Goal: Communication & Community: Share content

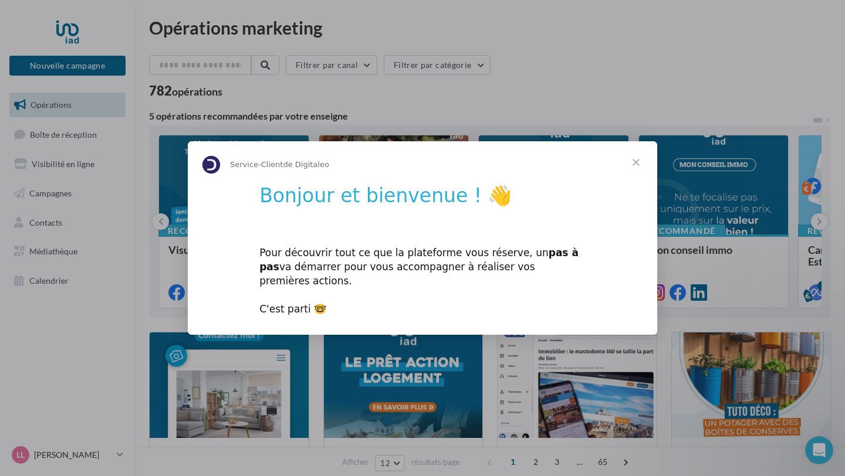
click at [495, 270] on div "Pour découvrir tout ce que la plateforme vous réserve, un pas à pas va démarrer…" at bounding box center [422, 275] width 326 height 84
click at [367, 251] on div "Pour découvrir tout ce que la plateforme vous réserve, un pas à pas va démarrer…" at bounding box center [422, 275] width 326 height 84
click at [402, 203] on h1 "Bonjour et bienvenue ! 👋" at bounding box center [422, 199] width 326 height 31
click at [468, 205] on h1 "Bonjour et bienvenue ! 👋" at bounding box center [422, 199] width 326 height 31
click at [296, 303] on div "Pour découvrir tout ce que la plateforme vous réserve, un pas à pas va démarrer…" at bounding box center [422, 275] width 326 height 84
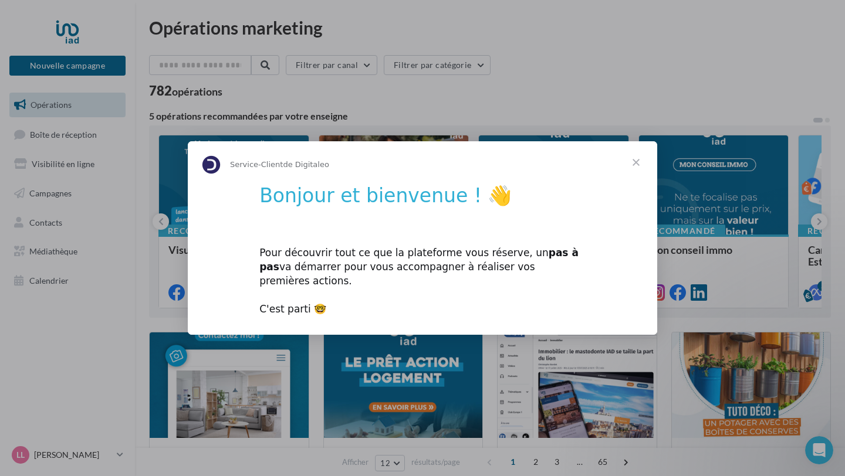
click at [635, 170] on span "Fermer" at bounding box center [636, 162] width 42 height 42
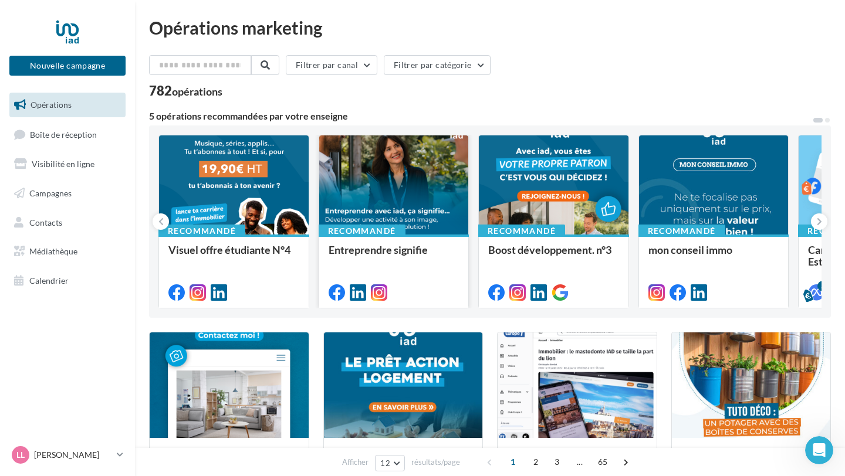
click at [408, 266] on div "Entreprendre signifie" at bounding box center [394, 255] width 131 height 23
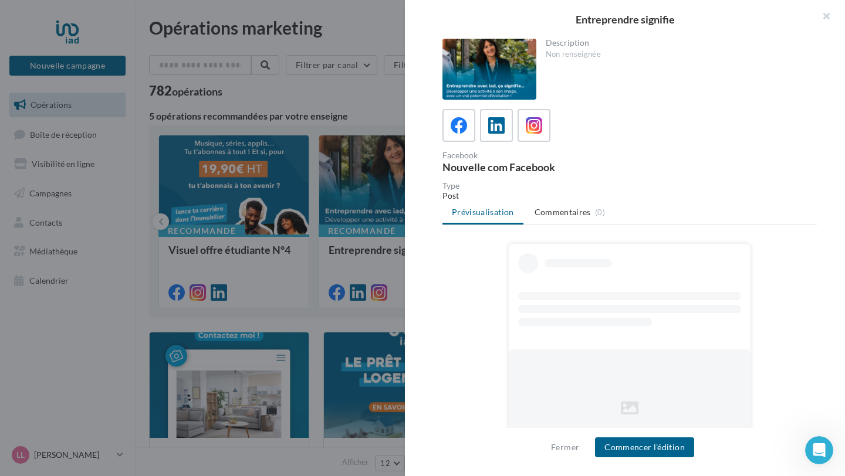
scroll to position [36, 0]
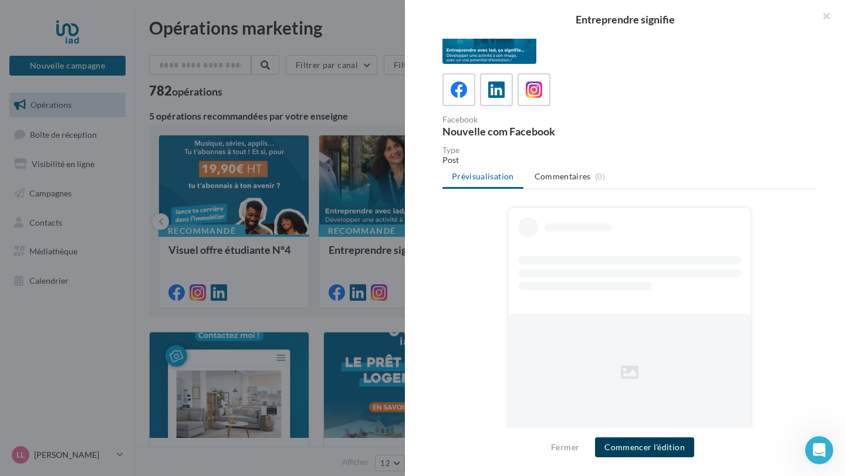
click at [617, 443] on button "Commencer l'édition" at bounding box center [644, 448] width 99 height 20
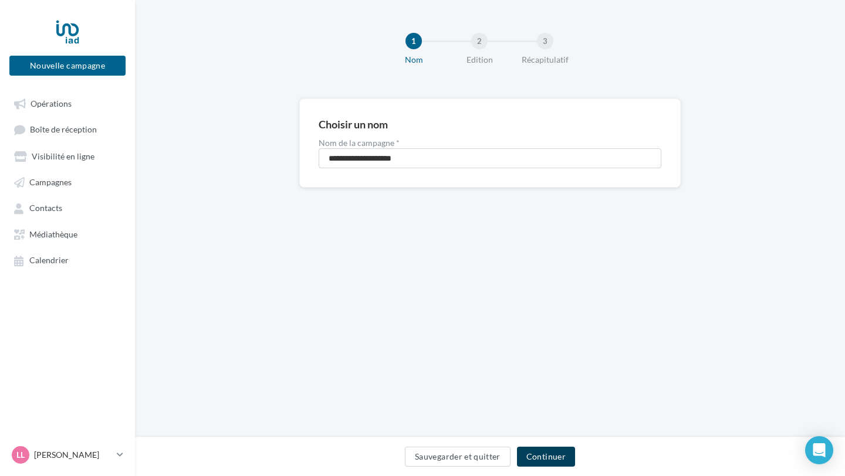
click at [550, 461] on button "Continuer" at bounding box center [546, 457] width 58 height 20
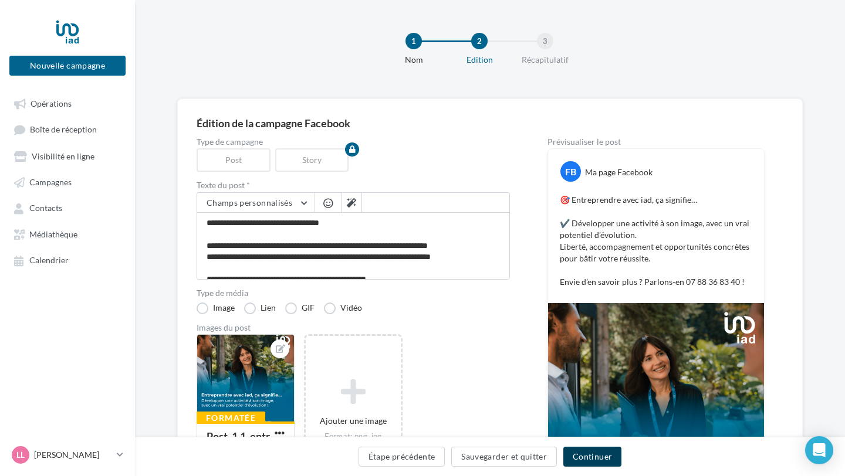
click at [590, 462] on button "Continuer" at bounding box center [592, 457] width 58 height 20
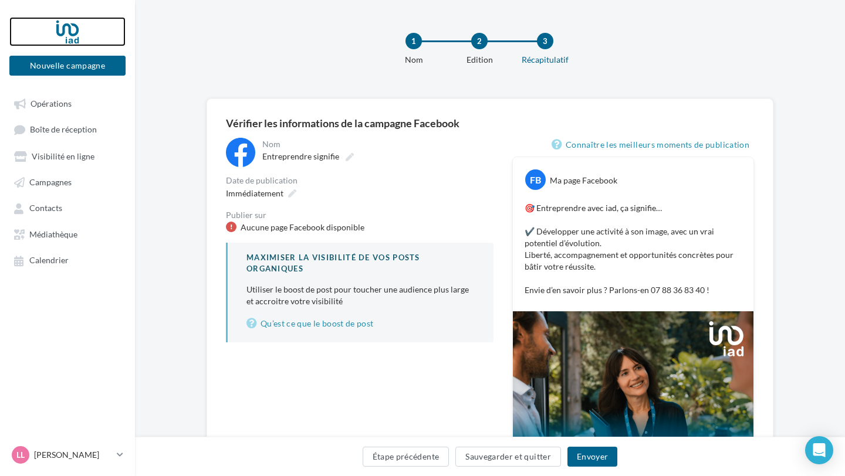
click at [56, 25] on div at bounding box center [68, 31] width 94 height 29
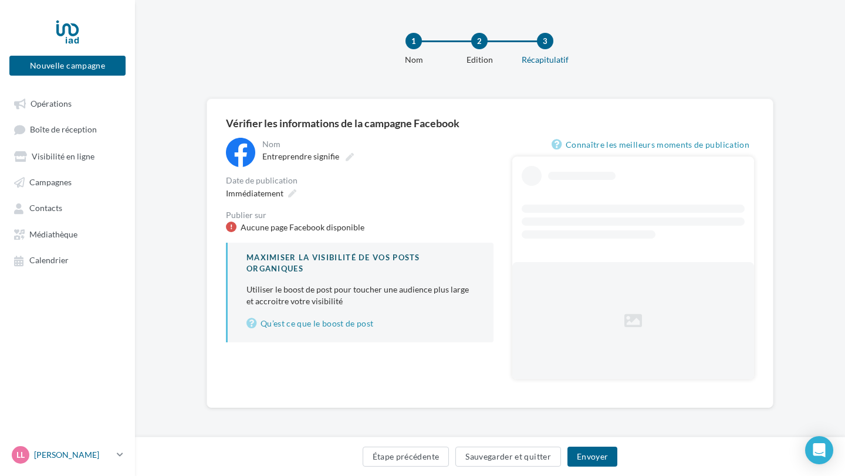
click at [119, 458] on icon at bounding box center [120, 455] width 6 height 10
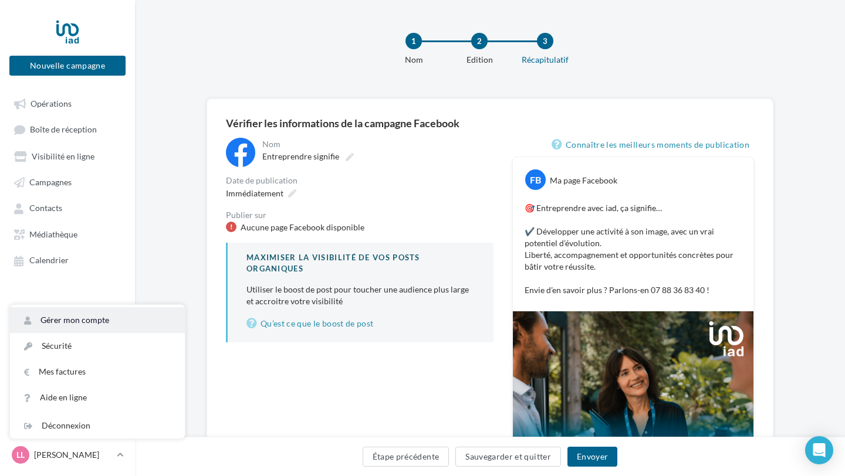
click at [100, 328] on link "Gérer mon compte" at bounding box center [97, 320] width 175 height 26
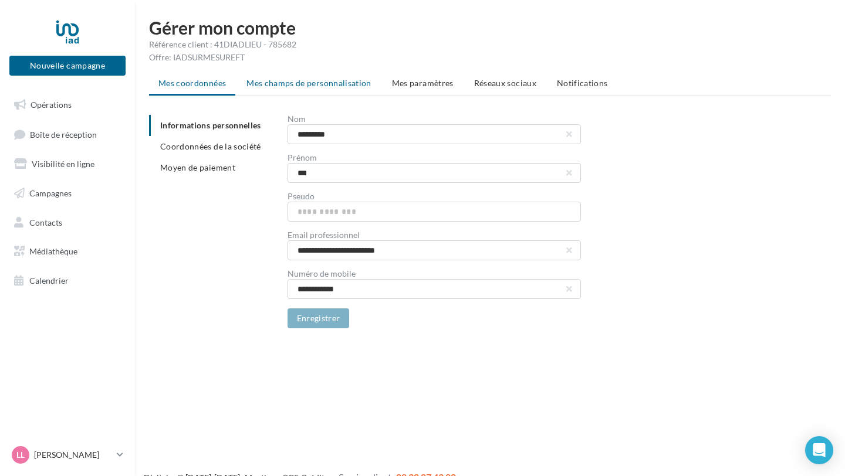
click at [318, 82] on span "Mes champs de personnalisation" at bounding box center [308, 83] width 125 height 10
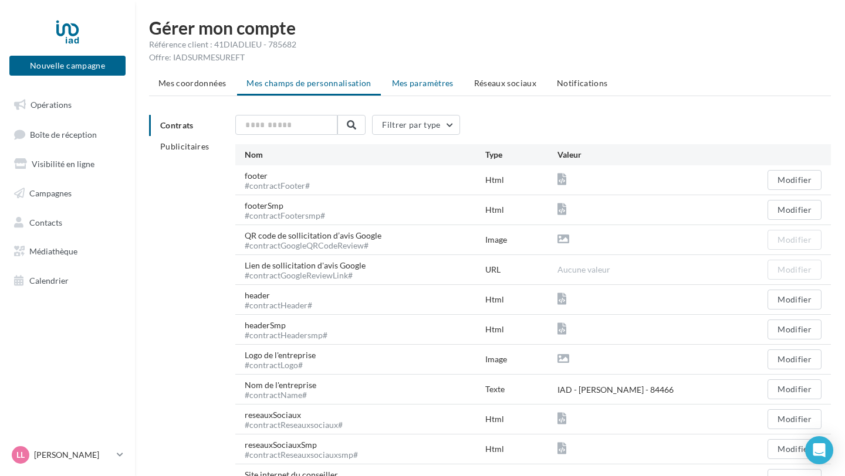
click at [412, 86] on span "Mes paramètres" at bounding box center [423, 83] width 62 height 10
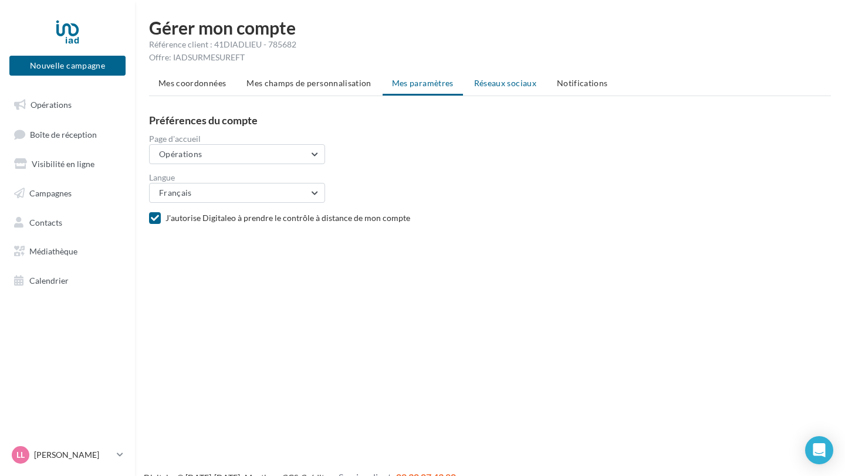
click at [507, 83] on span "Réseaux sociaux" at bounding box center [505, 83] width 62 height 10
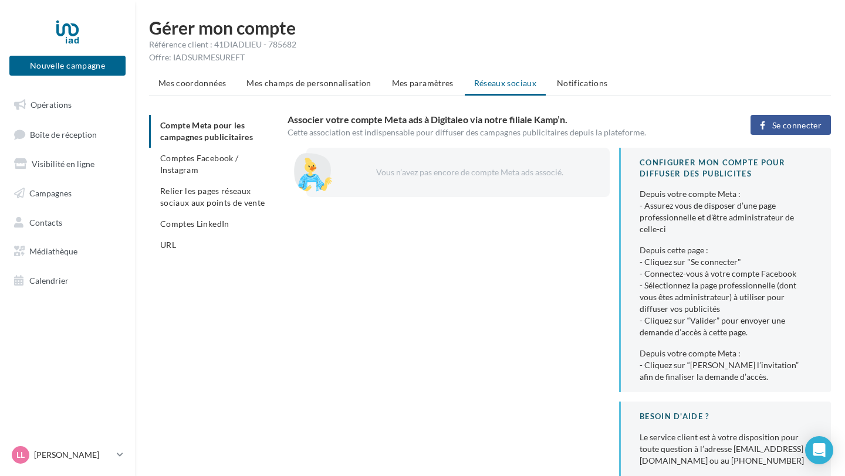
click at [788, 121] on span "Se connecter" at bounding box center [796, 125] width 49 height 9
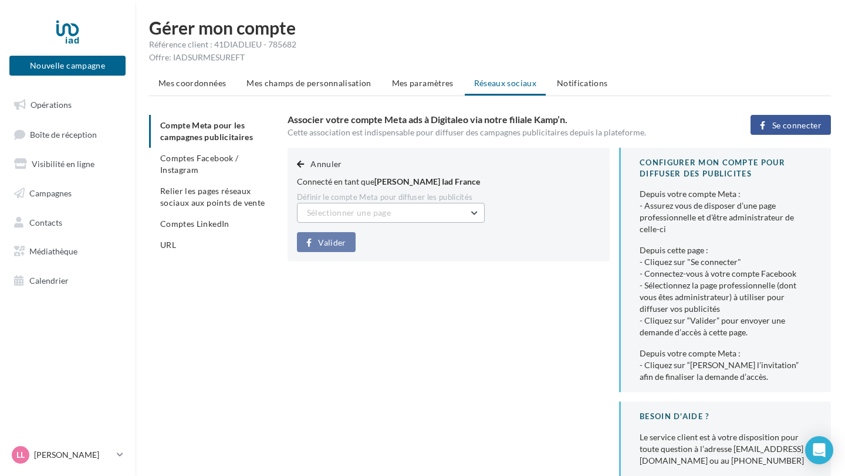
click at [452, 213] on button "Sélectionner une page" at bounding box center [391, 213] width 188 height 20
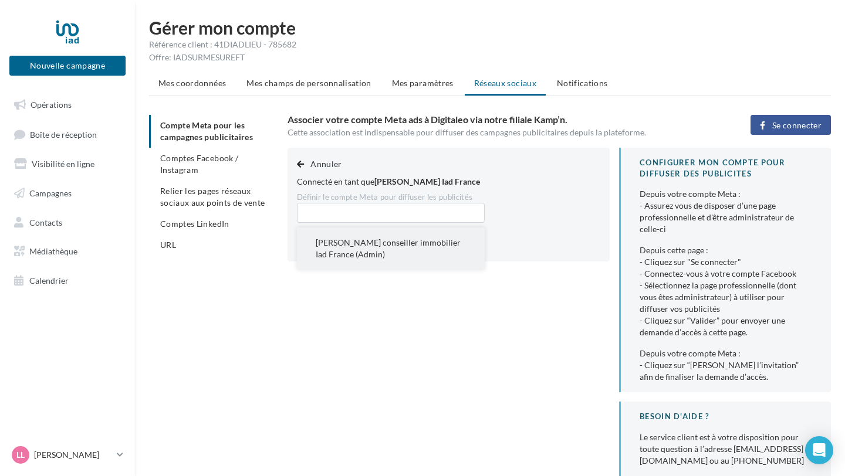
click at [395, 238] on span "Luc Lemonnier conseiller immobilier Iad France (Admin)" at bounding box center [388, 249] width 145 height 22
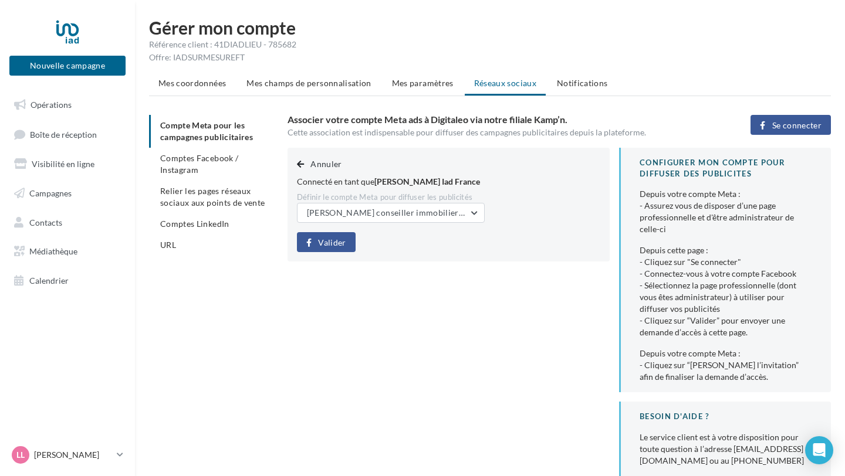
click at [340, 246] on span "Valider" at bounding box center [332, 242] width 28 height 9
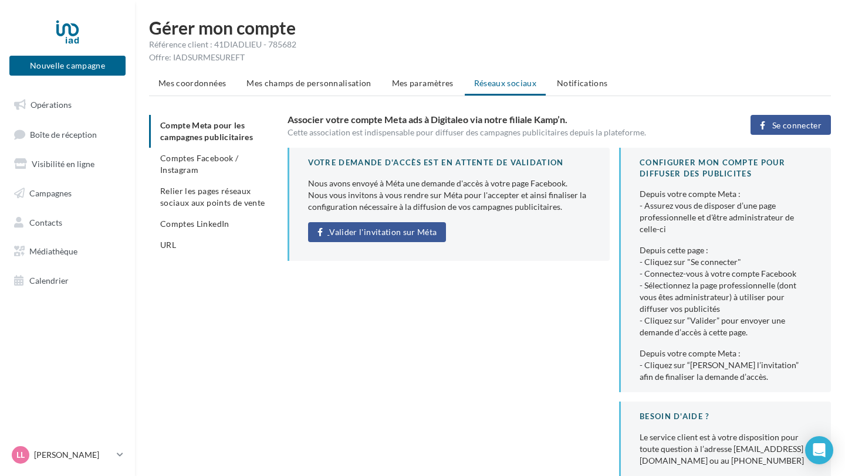
click at [424, 238] on link "Valider l'invitation sur Méta" at bounding box center [377, 232] width 138 height 20
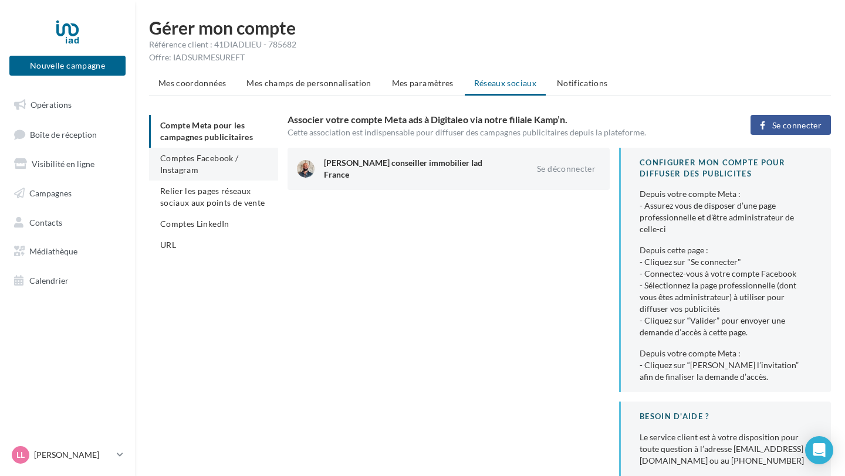
drag, startPoint x: 226, startPoint y: 204, endPoint x: 209, endPoint y: 179, distance: 29.9
click at [209, 179] on ul "Compte Meta pour les campagnes publicitaires Comptes Facebook / Instagram Relie…" at bounding box center [213, 185] width 129 height 141
click at [208, 176] on li "Comptes Facebook / Instagram" at bounding box center [213, 164] width 129 height 33
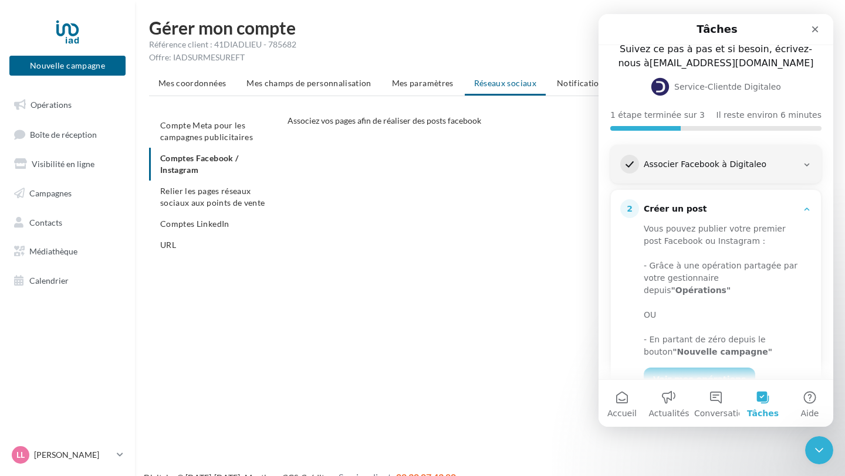
scroll to position [170, 0]
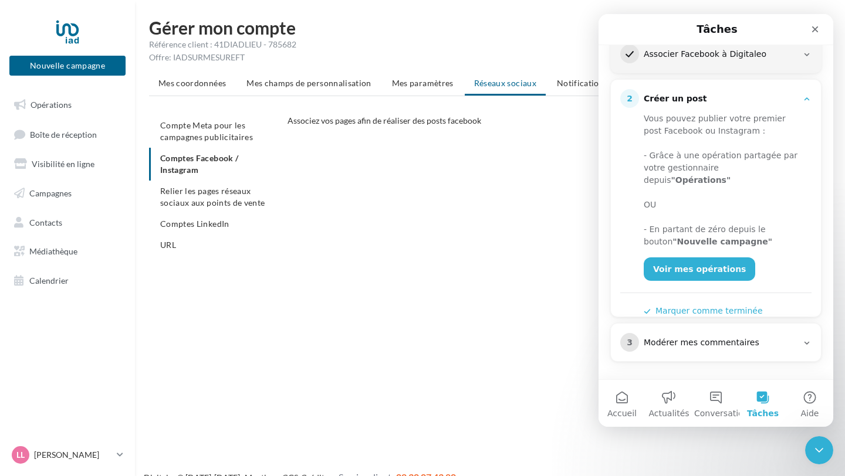
click at [680, 339] on div "Modérer mes commentaires" at bounding box center [721, 343] width 154 height 12
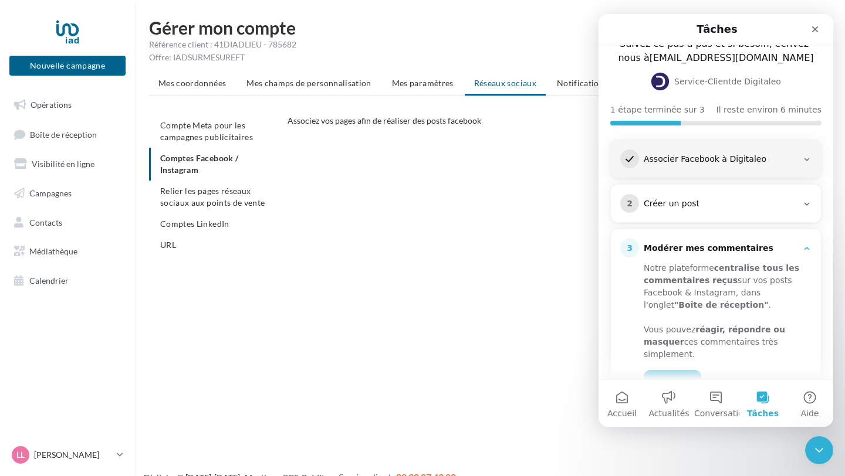
scroll to position [0, 0]
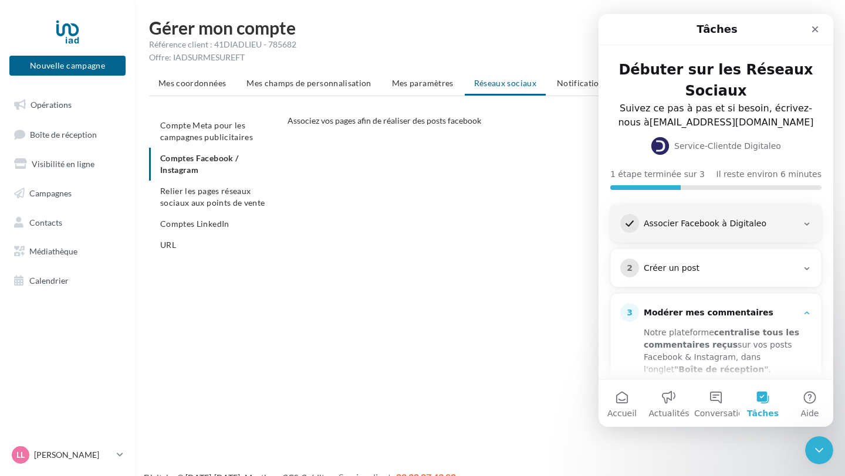
click at [688, 273] on div "Créer un post" at bounding box center [721, 269] width 154 height 12
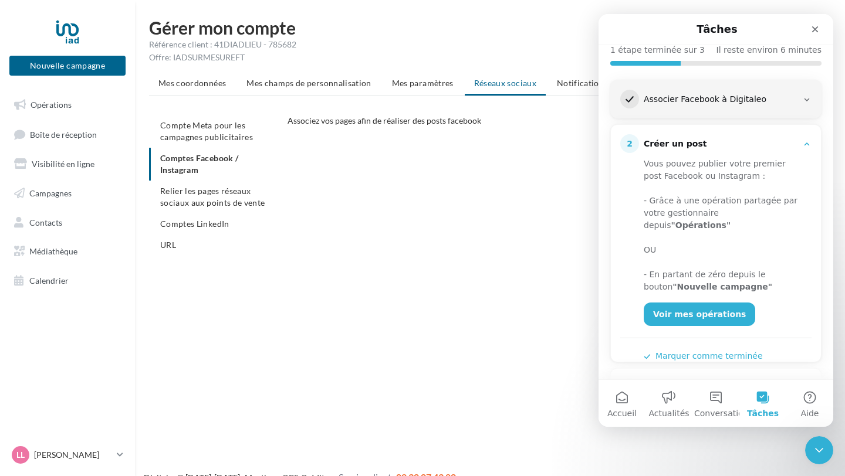
scroll to position [170, 0]
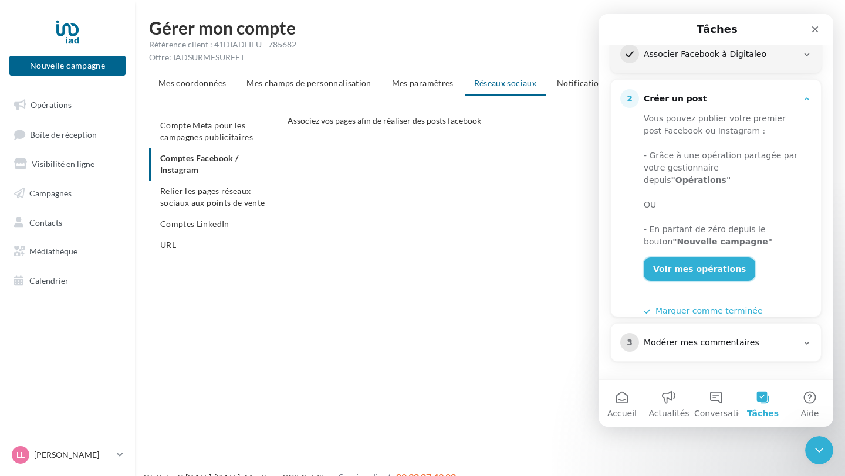
click at [695, 260] on link "Voir mes opérations" at bounding box center [699, 269] width 111 height 23
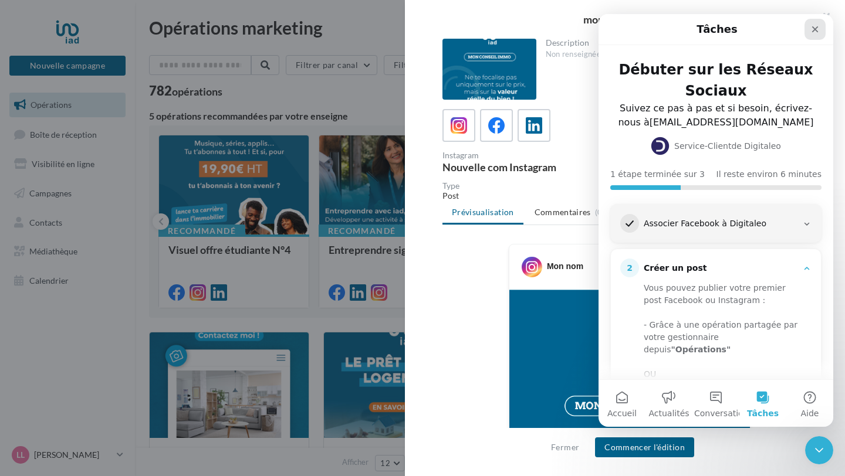
click at [814, 28] on icon "Fermer" at bounding box center [814, 29] width 9 height 9
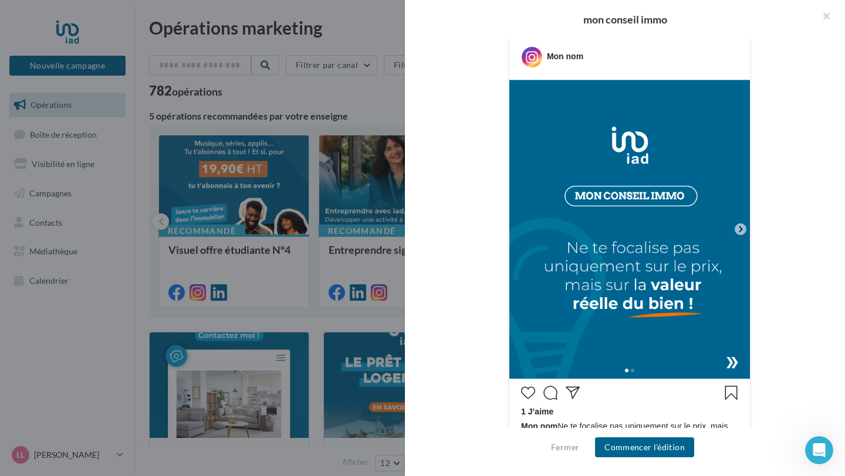
scroll to position [209, 0]
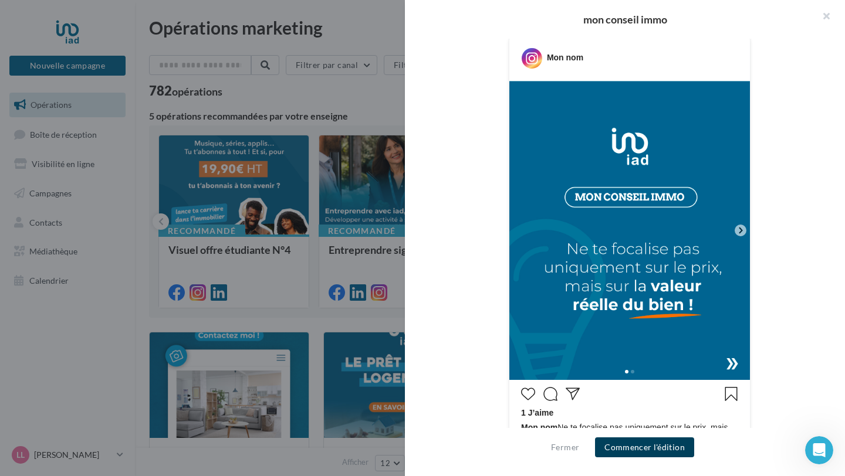
click at [636, 445] on button "Commencer l'édition" at bounding box center [644, 448] width 99 height 20
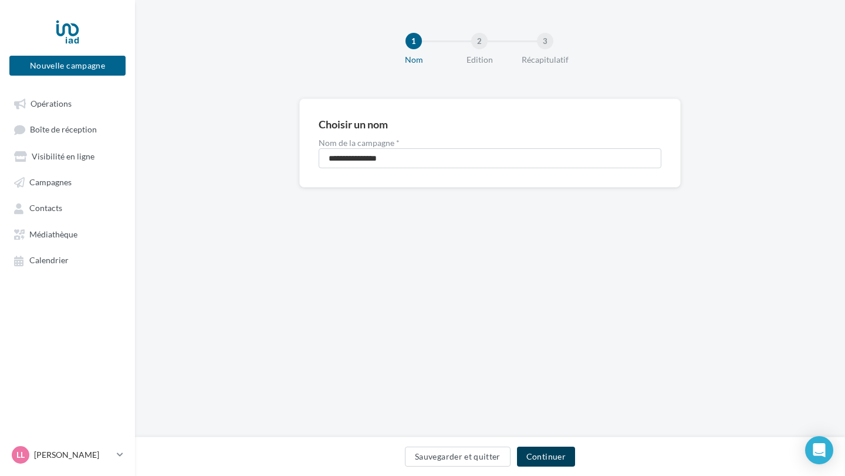
click at [543, 466] on button "Continuer" at bounding box center [546, 457] width 58 height 20
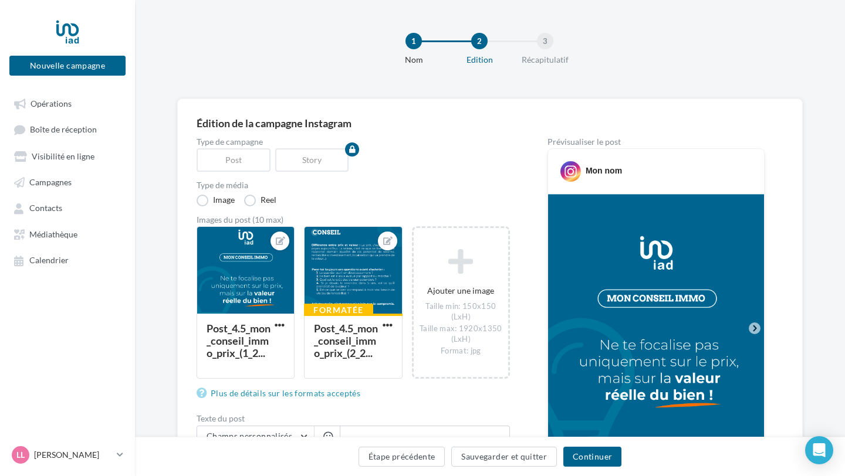
click at [755, 328] on icon at bounding box center [755, 329] width 4 height 6
click at [363, 286] on div at bounding box center [352, 271] width 97 height 88
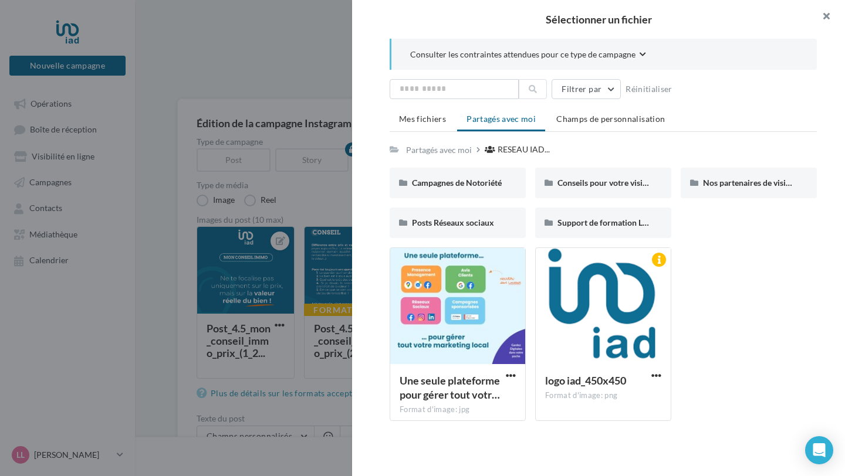
click at [828, 12] on button "button" at bounding box center [821, 17] width 47 height 35
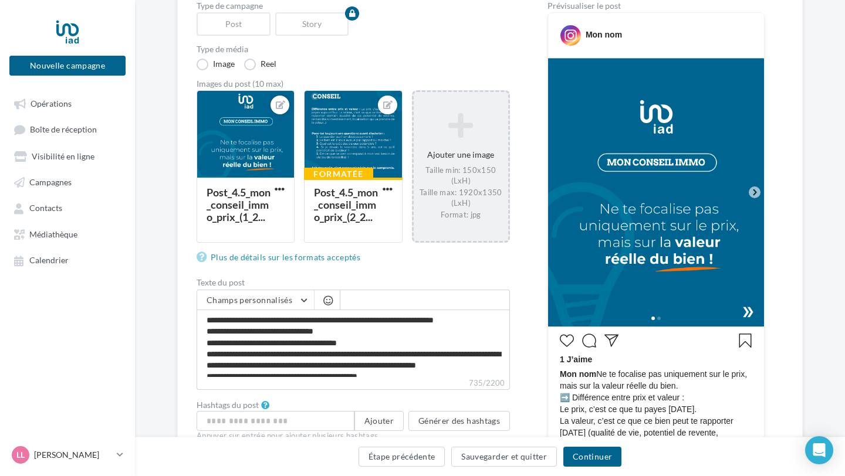
scroll to position [137, 0]
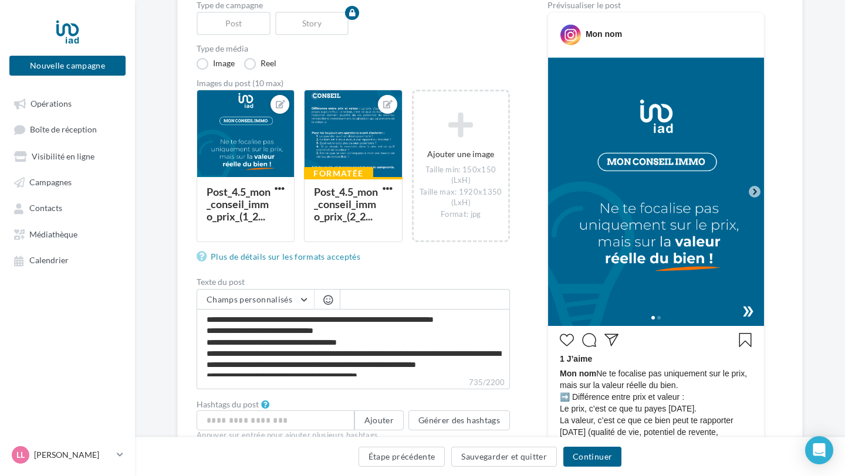
click at [747, 310] on div at bounding box center [656, 316] width 216 height 19
click at [754, 195] on icon at bounding box center [754, 192] width 11 height 11
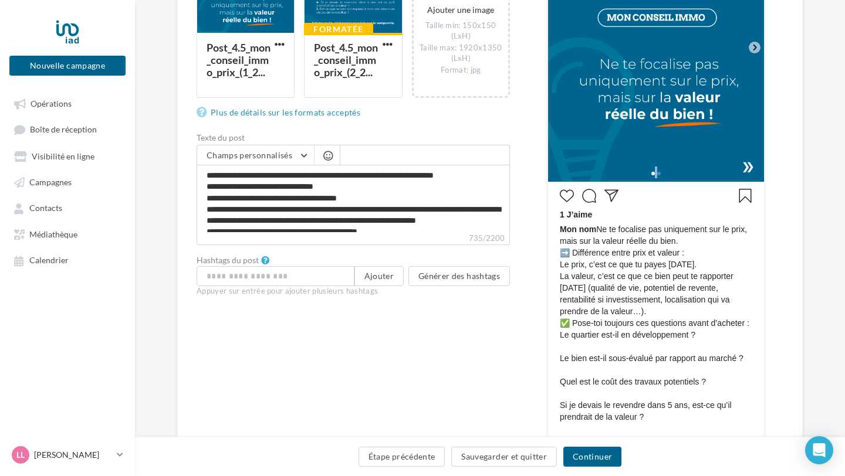
scroll to position [280, 0]
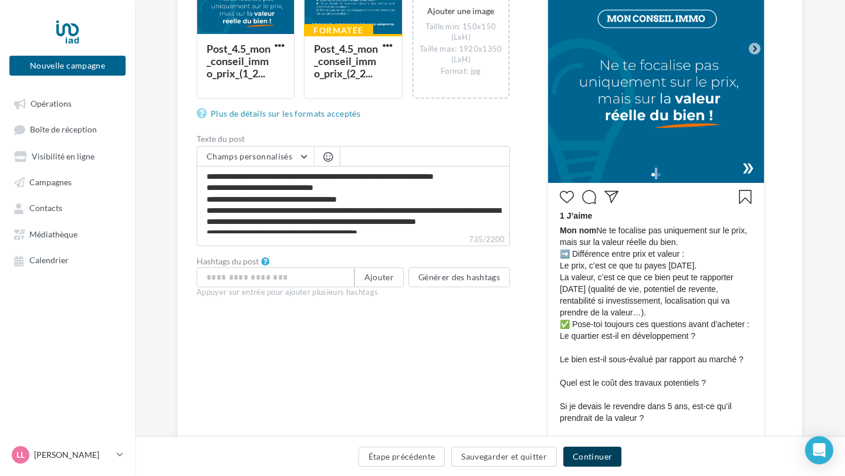
click at [597, 456] on button "Continuer" at bounding box center [592, 457] width 58 height 20
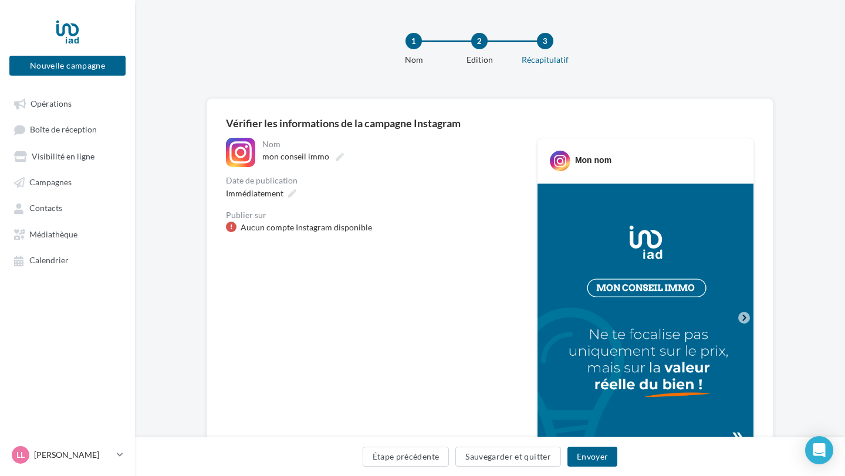
click at [229, 225] on div at bounding box center [231, 227] width 11 height 11
click at [279, 229] on div "Aucun compte Instagram disponible" at bounding box center [306, 228] width 131 height 12
click at [59, 20] on div at bounding box center [68, 31] width 94 height 29
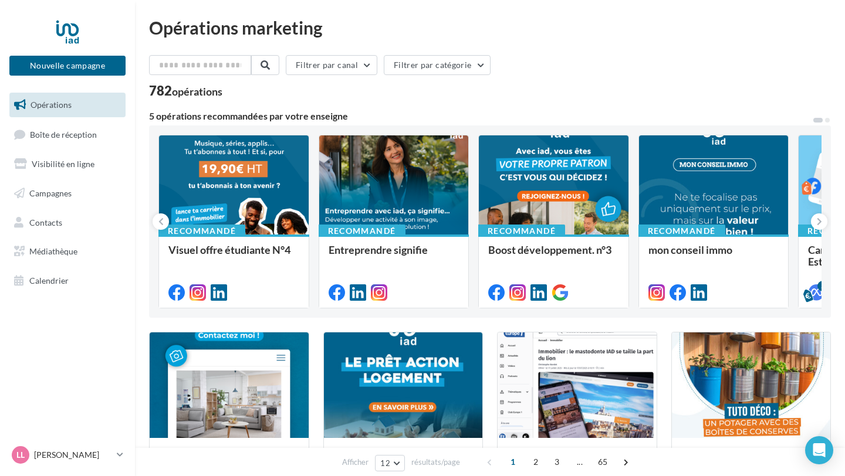
click at [55, 468] on div "LL [PERSON_NAME] [EMAIL_ADDRESS][DOMAIN_NAME]" at bounding box center [67, 460] width 135 height 32
click at [121, 455] on icon at bounding box center [120, 455] width 6 height 10
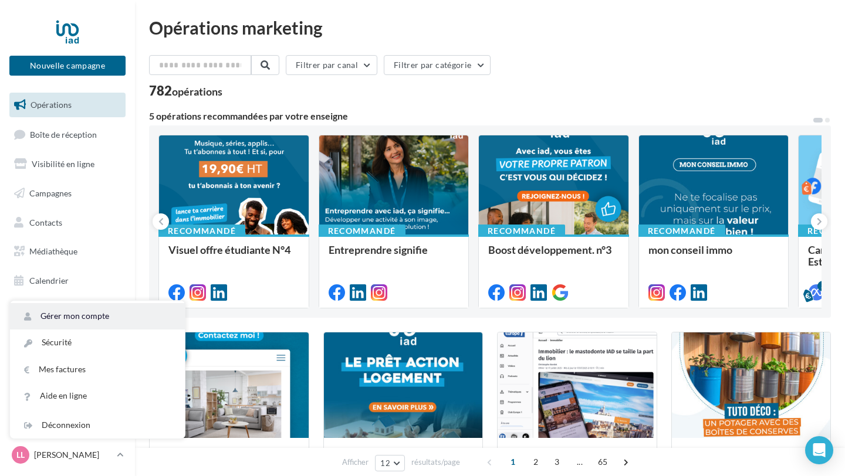
click at [79, 317] on link "Gérer mon compte" at bounding box center [97, 316] width 175 height 26
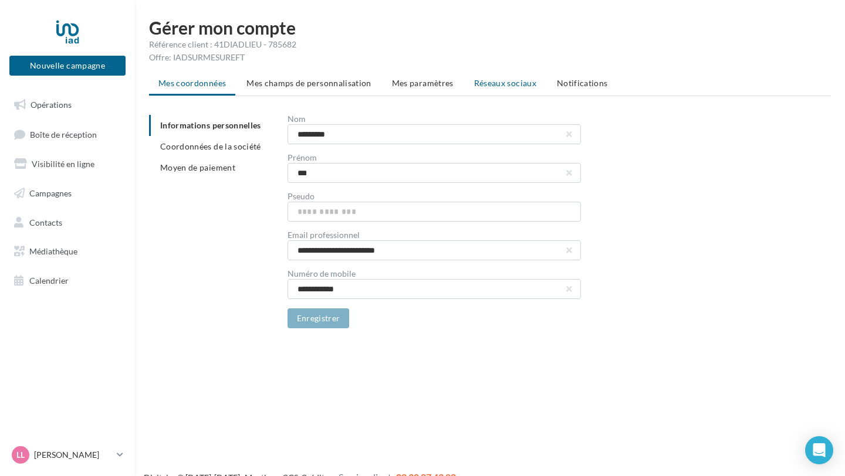
click at [523, 80] on span "Réseaux sociaux" at bounding box center [505, 83] width 62 height 10
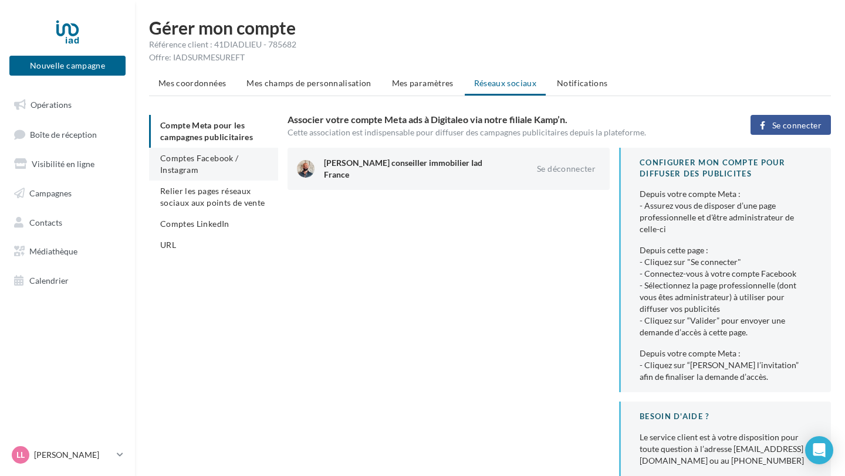
click at [187, 158] on span "Comptes Facebook / Instagram" at bounding box center [199, 164] width 78 height 22
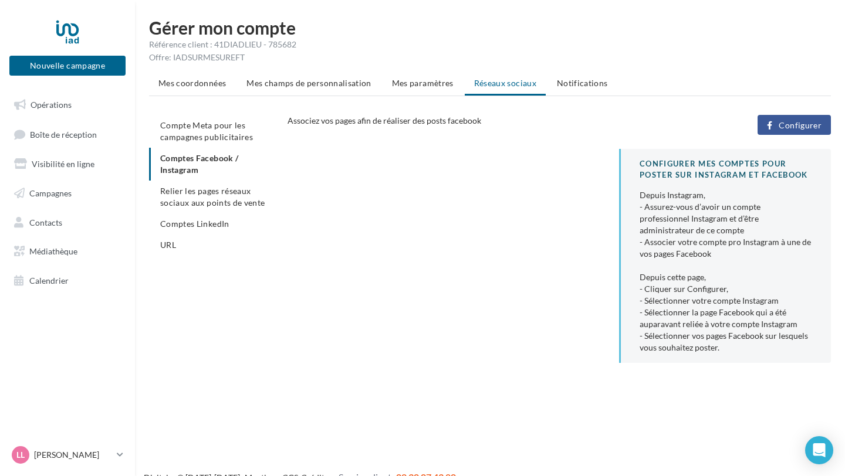
click at [213, 158] on ul "Compte Meta pour les campagnes publicitaires Comptes Facebook / Instagram Relie…" at bounding box center [213, 185] width 129 height 141
click at [395, 115] on div "Associez vos pages afin de réaliser des posts facebook" at bounding box center [471, 121] width 368 height 12
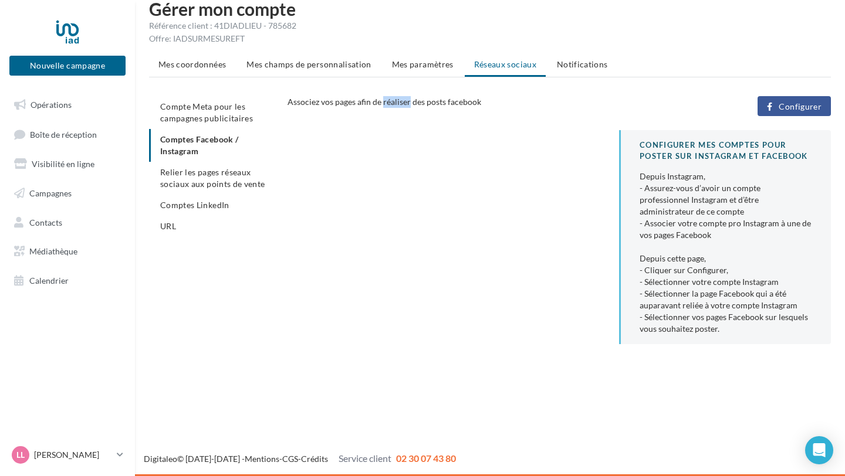
click at [786, 104] on span "Configurer" at bounding box center [800, 106] width 43 height 9
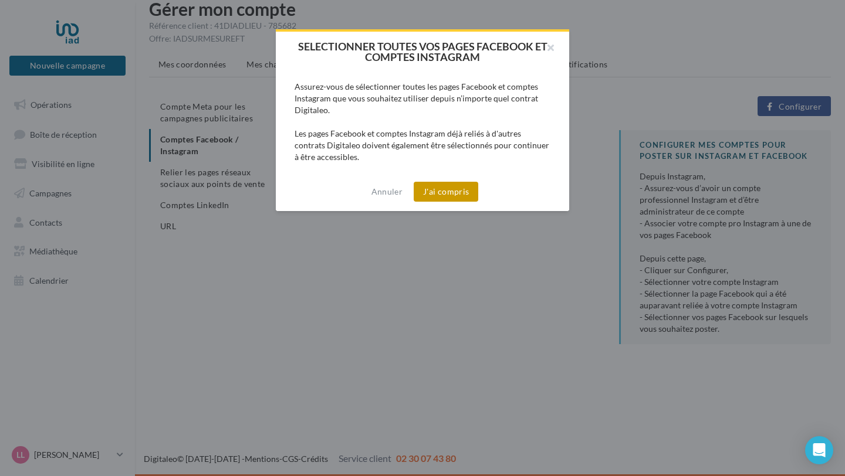
click at [427, 199] on button "J'ai compris" at bounding box center [446, 192] width 65 height 20
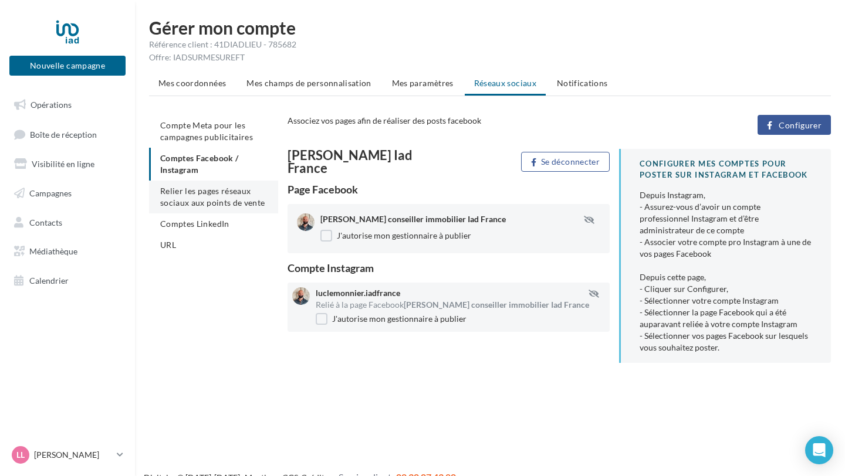
click at [205, 197] on li "Relier les pages réseaux sociaux aux points de vente" at bounding box center [213, 197] width 129 height 33
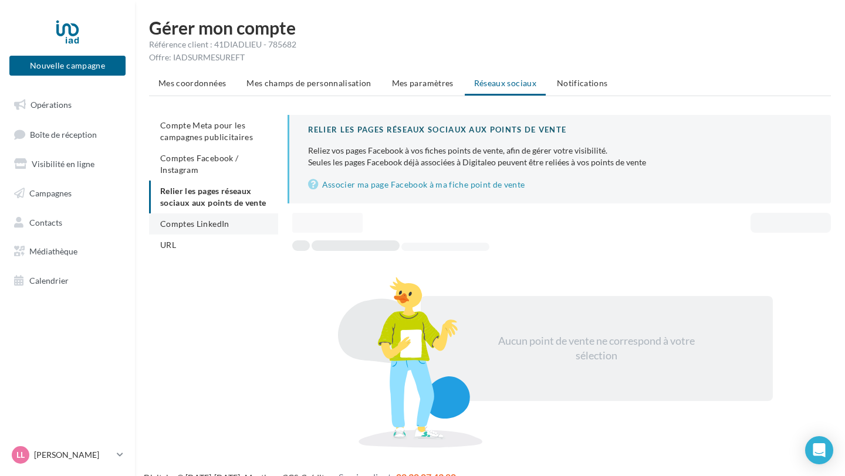
click at [220, 231] on li "Comptes LinkedIn" at bounding box center [213, 224] width 129 height 21
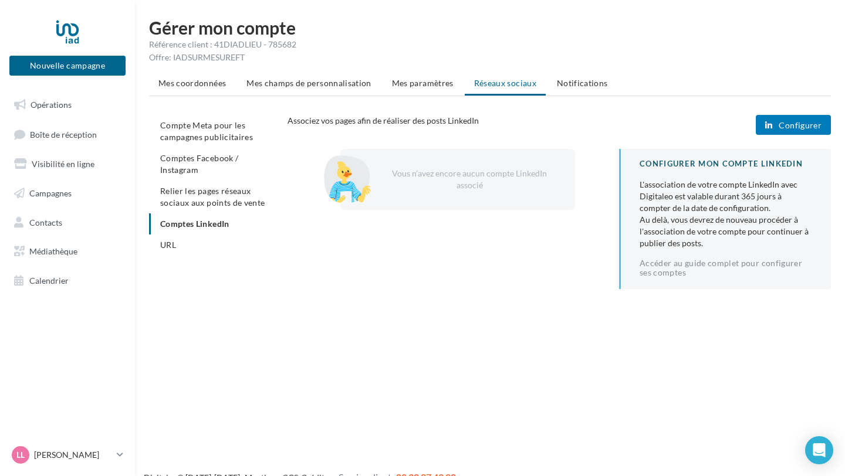
click at [791, 131] on button "Configurer" at bounding box center [793, 125] width 75 height 20
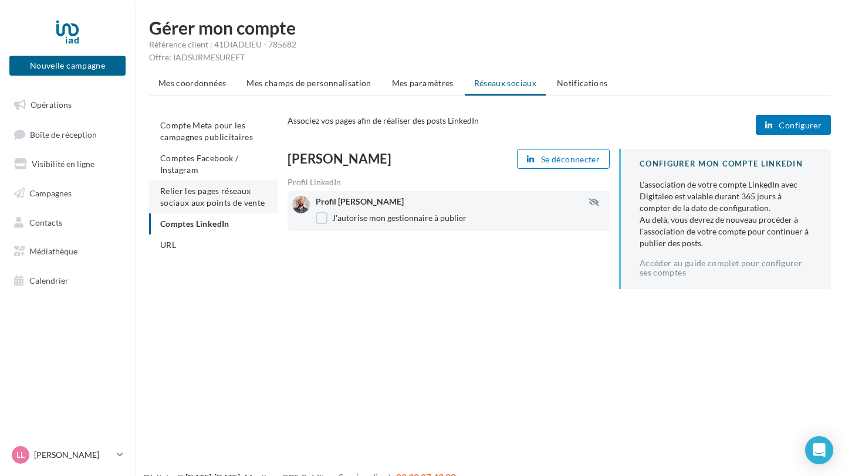
click at [197, 199] on span "Relier les pages réseaux sociaux aux points de vente" at bounding box center [212, 197] width 104 height 22
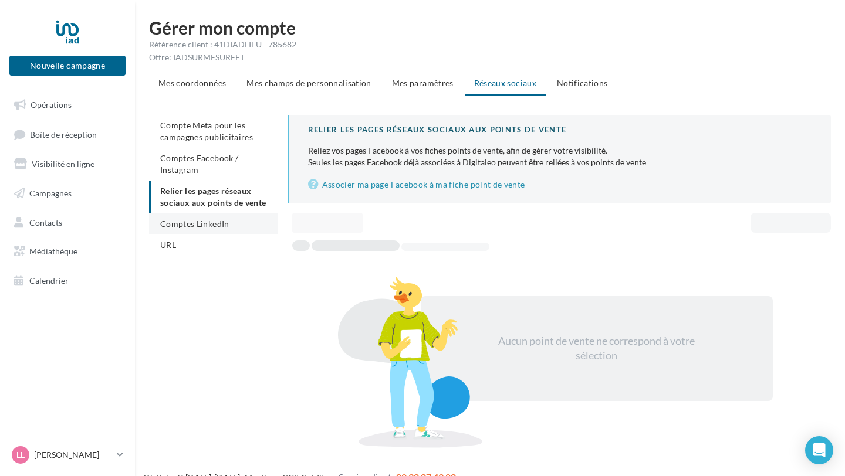
click at [189, 221] on span "Comptes LinkedIn" at bounding box center [194, 224] width 69 height 10
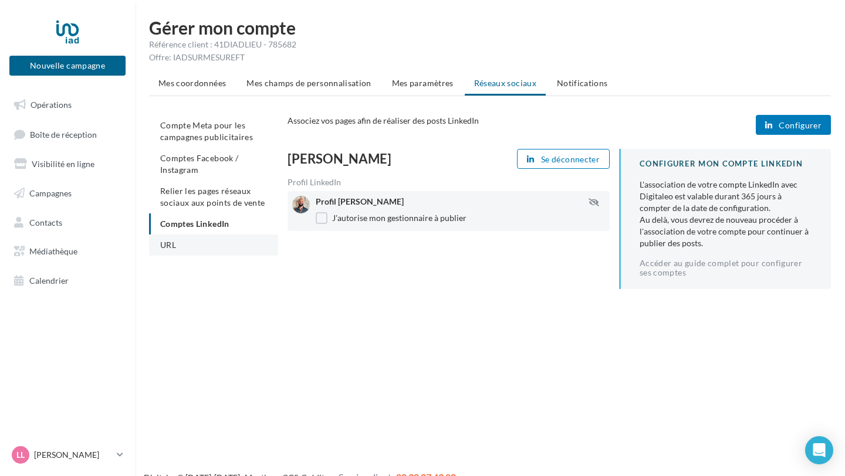
click at [170, 251] on li "URL" at bounding box center [213, 245] width 129 height 21
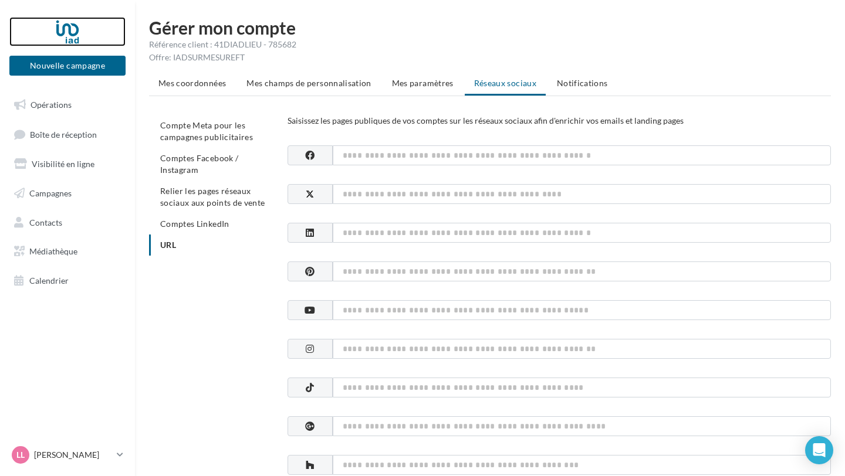
click at [61, 29] on div at bounding box center [68, 31] width 94 height 29
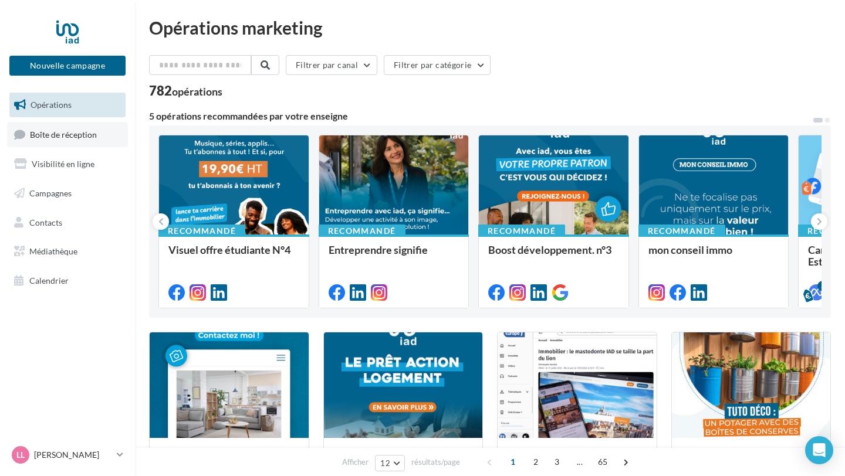
click at [93, 136] on span "Boîte de réception" at bounding box center [63, 134] width 67 height 10
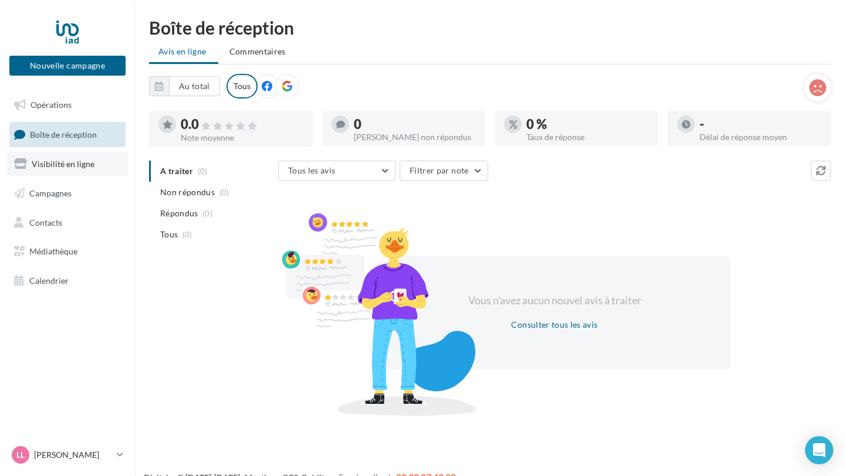
click at [77, 174] on link "Visibilité en ligne" at bounding box center [67, 164] width 121 height 25
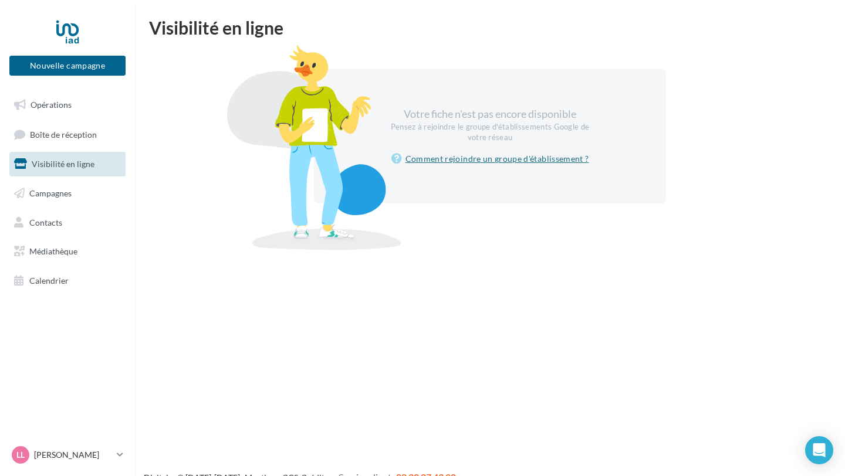
click at [520, 157] on link "Comment rejoindre un groupe d'établissement ?" at bounding box center [490, 159] width 198 height 14
click at [61, 196] on span "Campagnes" at bounding box center [50, 193] width 42 height 10
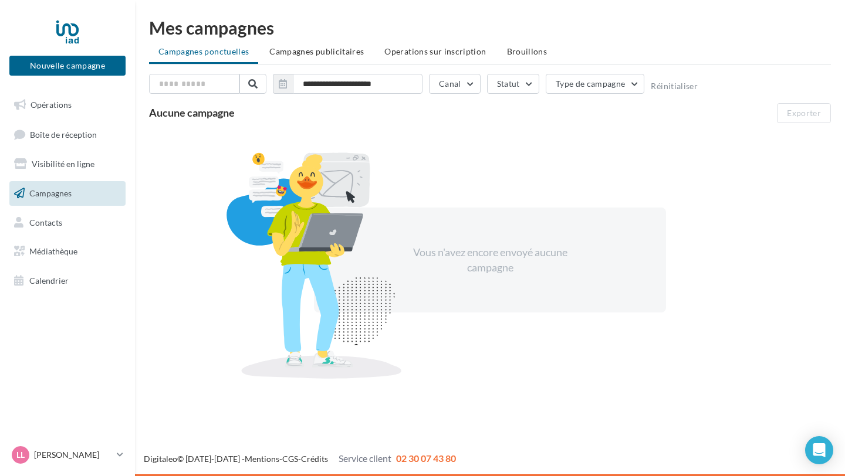
click at [69, 46] on div "Nouvelle campagne Nouvelle campagne" at bounding box center [67, 46] width 116 height 59
click at [64, 68] on button "Nouvelle campagne" at bounding box center [67, 66] width 116 height 20
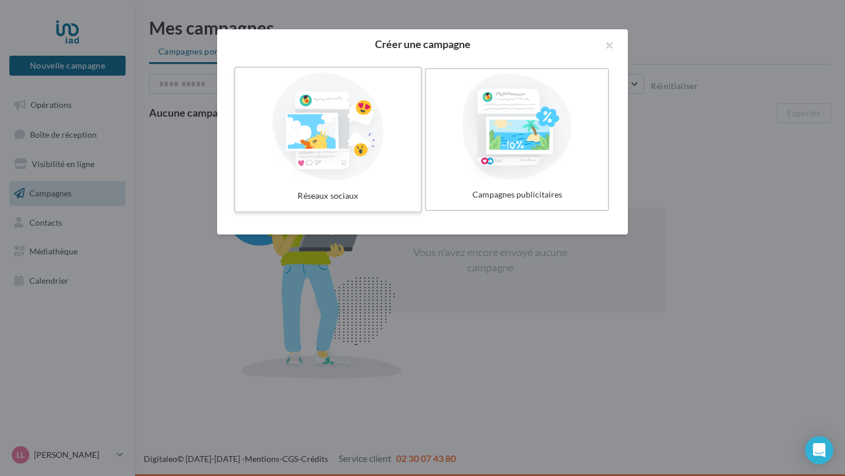
click at [323, 99] on div at bounding box center [328, 127] width 176 height 108
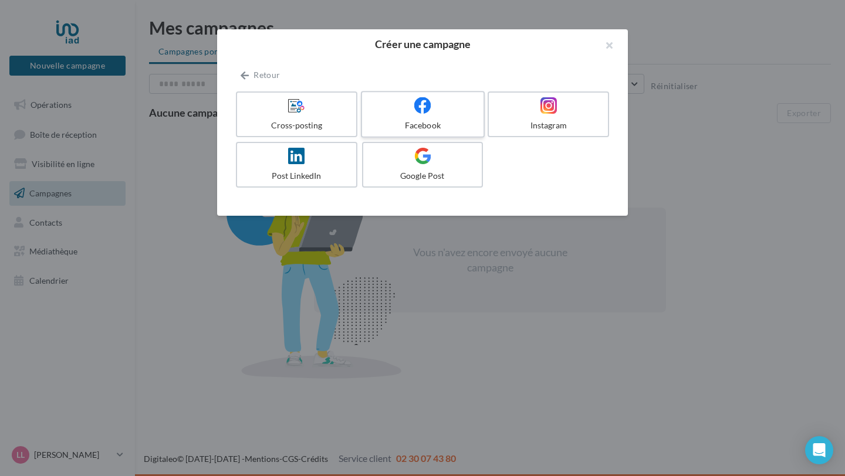
drag, startPoint x: 537, startPoint y: 120, endPoint x: 391, endPoint y: 106, distance: 146.7
click at [391, 106] on div "Cross-posting Facebook Instagram Post LinkedIn Google Post" at bounding box center [425, 142] width 378 height 101
click at [391, 106] on div at bounding box center [422, 106] width 111 height 18
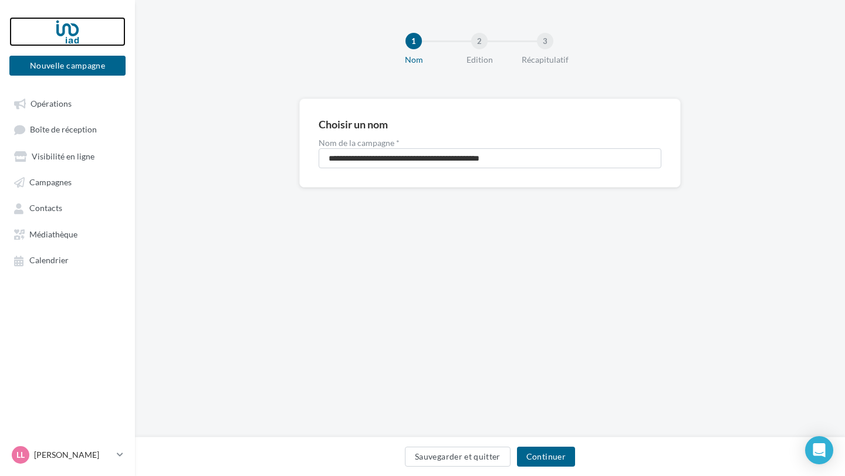
click at [72, 31] on div at bounding box center [68, 31] width 94 height 29
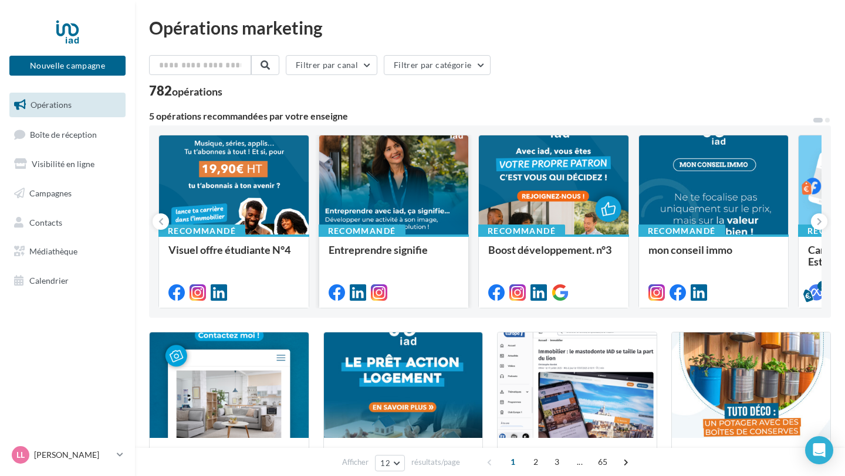
click at [409, 258] on div "Entreprendre signifie" at bounding box center [394, 255] width 131 height 23
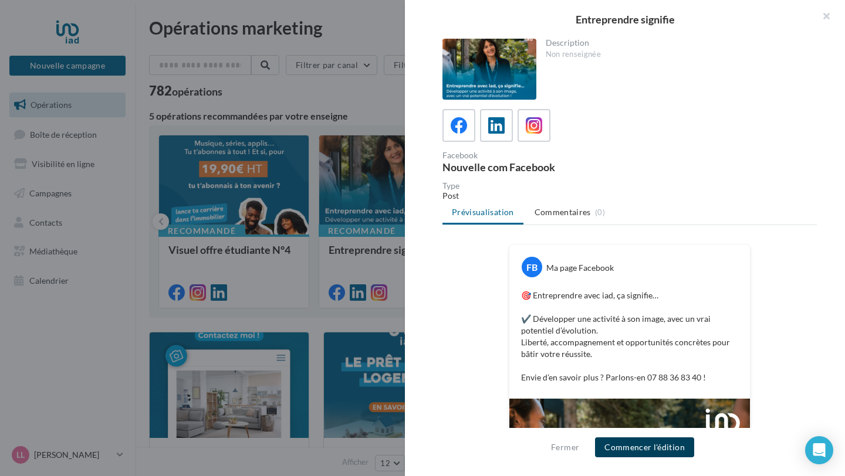
drag, startPoint x: 642, startPoint y: 450, endPoint x: 706, endPoint y: 80, distance: 375.7
click at [704, 94] on div "Entreprendre signifie Description Non renseignée Facebook Nouvelle com Facebook…" at bounding box center [625, 238] width 440 height 476
click at [594, 58] on div "Non renseignée" at bounding box center [677, 54] width 262 height 11
click at [593, 57] on div "Non renseignée" at bounding box center [677, 54] width 262 height 11
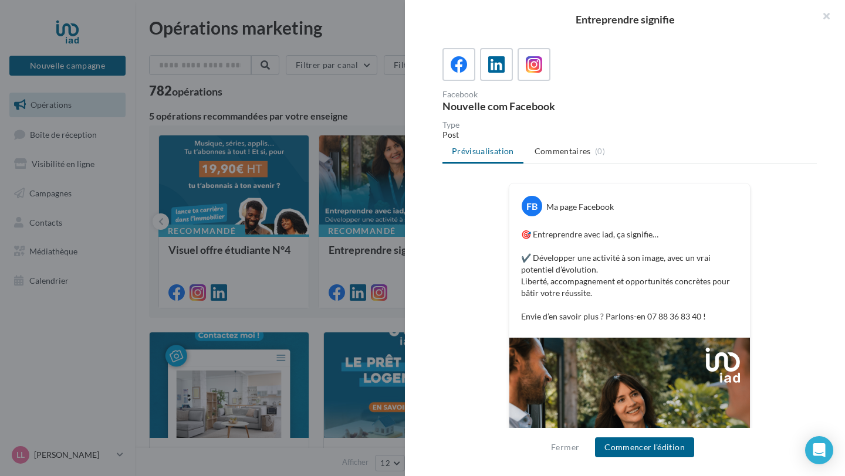
scroll to position [60, 0]
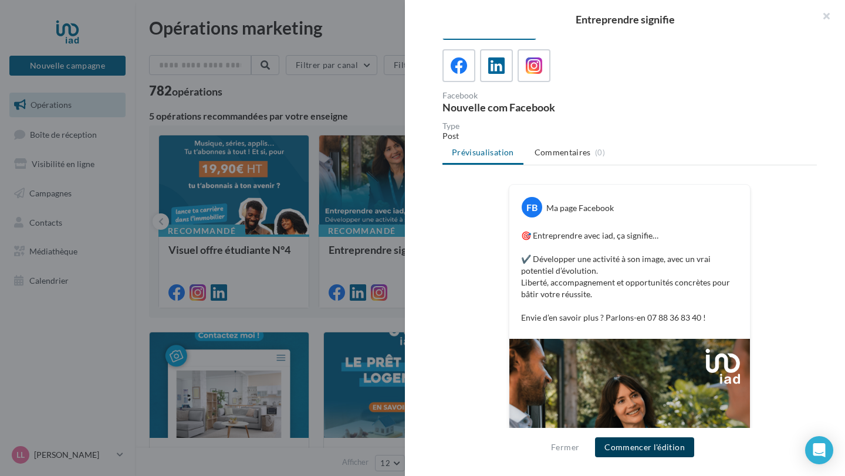
click at [640, 447] on button "Commencer l'édition" at bounding box center [644, 448] width 99 height 20
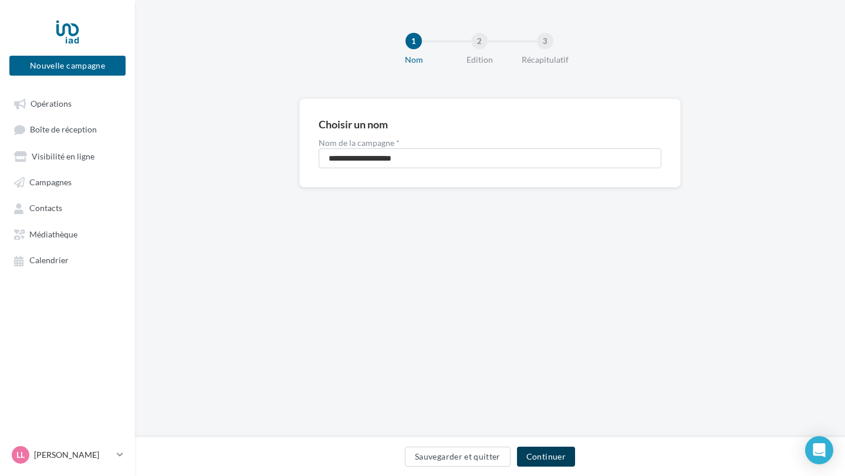
click at [550, 458] on button "Continuer" at bounding box center [546, 457] width 58 height 20
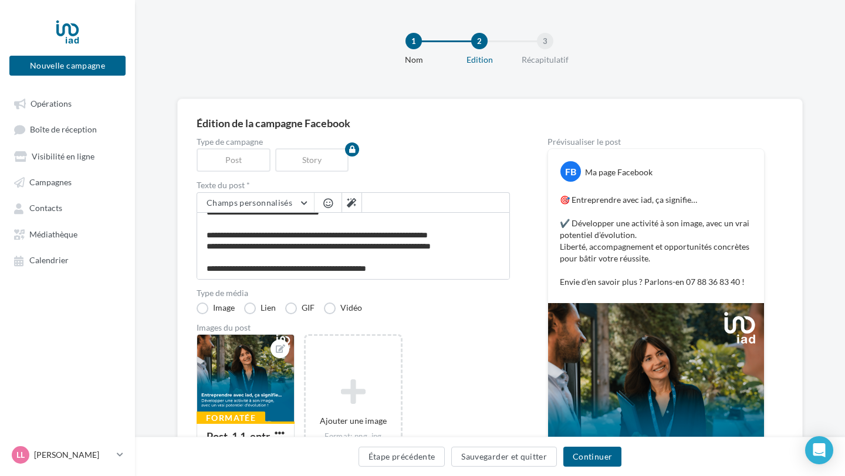
scroll to position [45, 0]
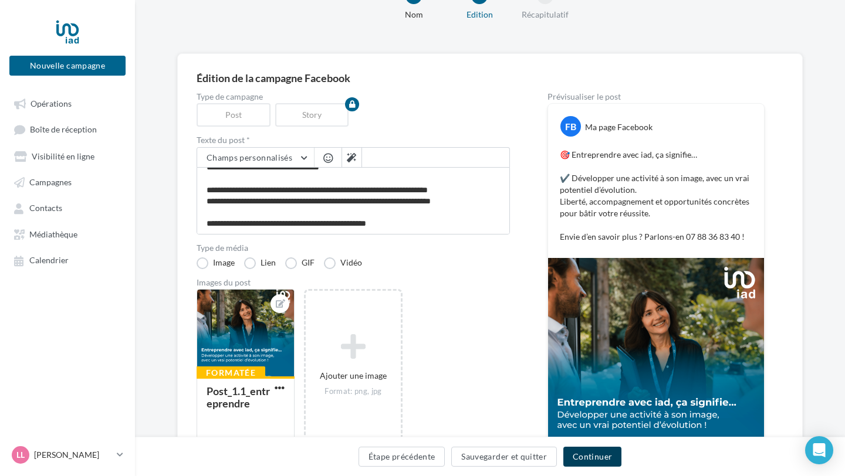
click at [591, 465] on button "Continuer" at bounding box center [592, 457] width 58 height 20
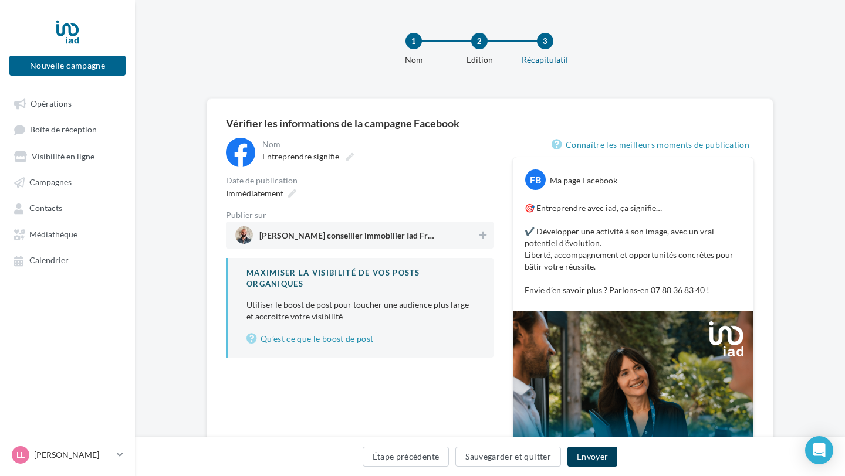
click at [591, 459] on button "Envoyer" at bounding box center [592, 457] width 50 height 20
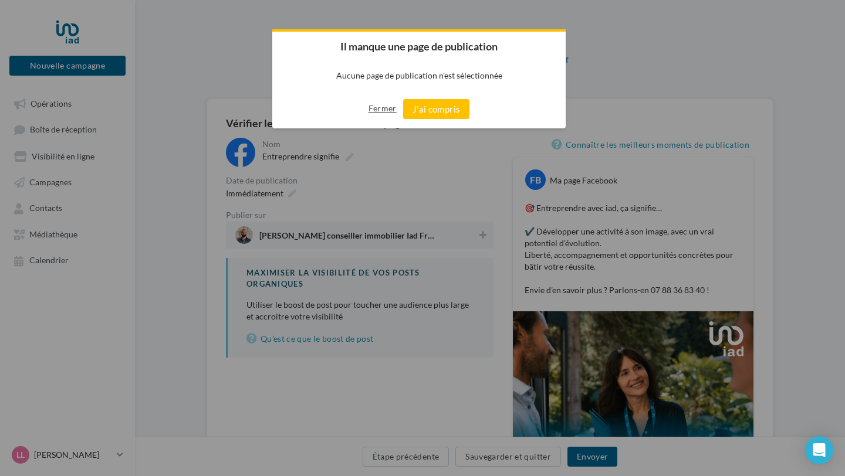
click at [393, 117] on button "Fermer" at bounding box center [382, 108] width 28 height 19
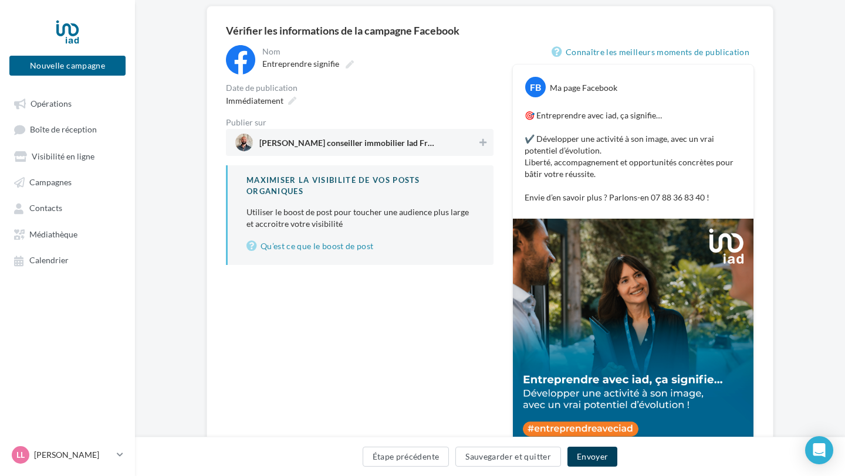
scroll to position [94, 0]
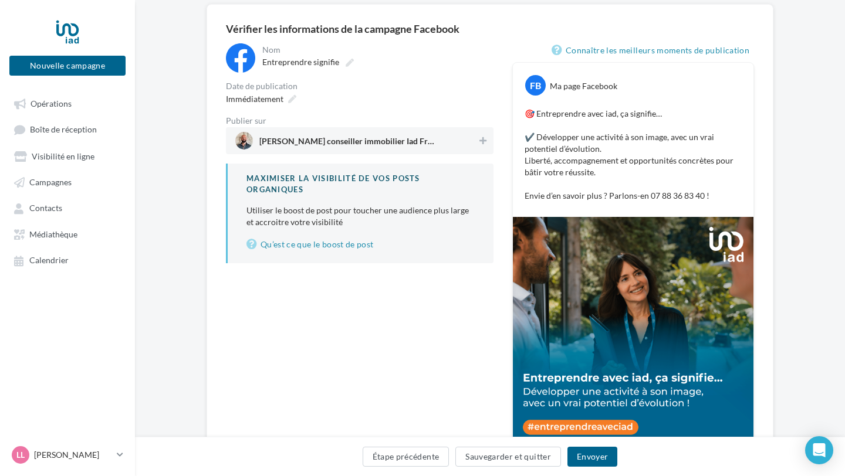
click at [458, 148] on span "[PERSON_NAME] conseiller immobilier Iad France" at bounding box center [356, 141] width 242 height 18
click at [481, 139] on icon at bounding box center [482, 141] width 8 height 8
click at [482, 144] on icon at bounding box center [482, 141] width 7 height 8
click at [600, 461] on button "Envoyer" at bounding box center [592, 457] width 50 height 20
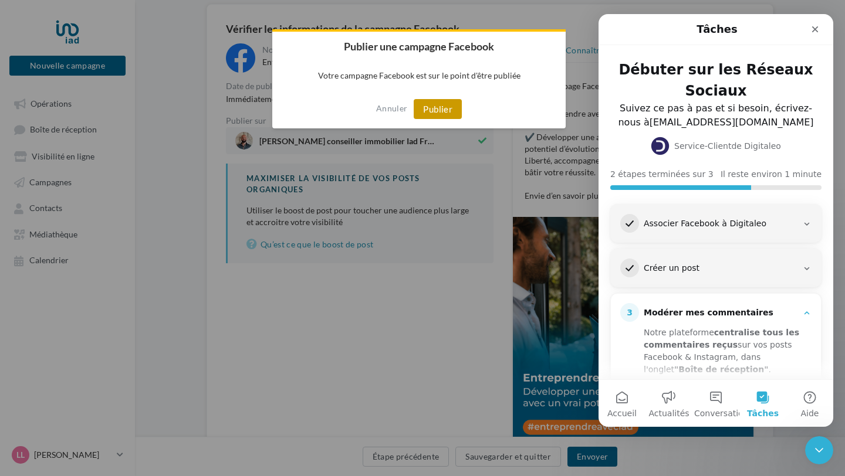
scroll to position [145, 0]
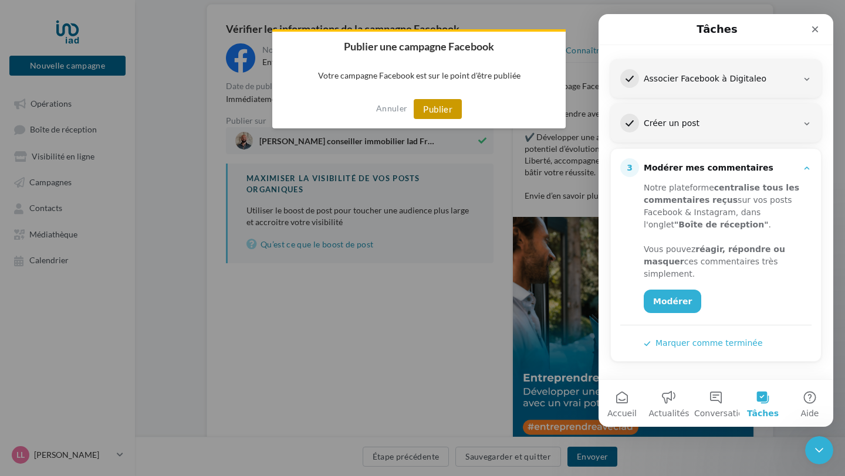
click at [430, 109] on button "Publier" at bounding box center [438, 109] width 48 height 20
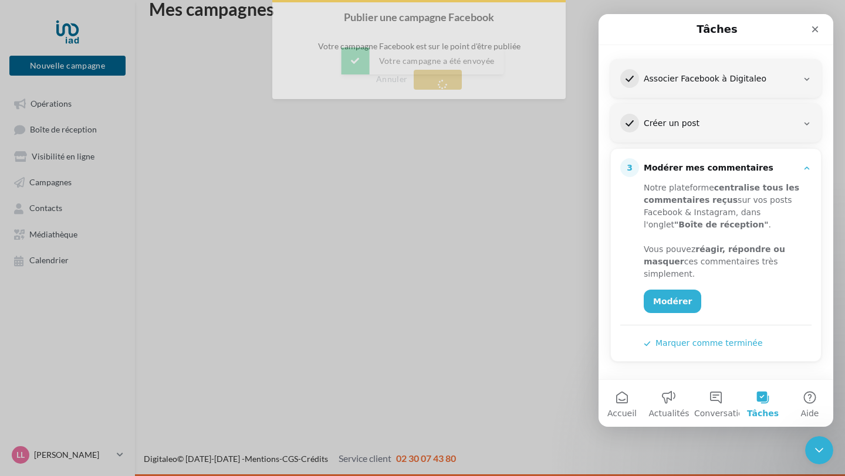
scroll to position [19, 0]
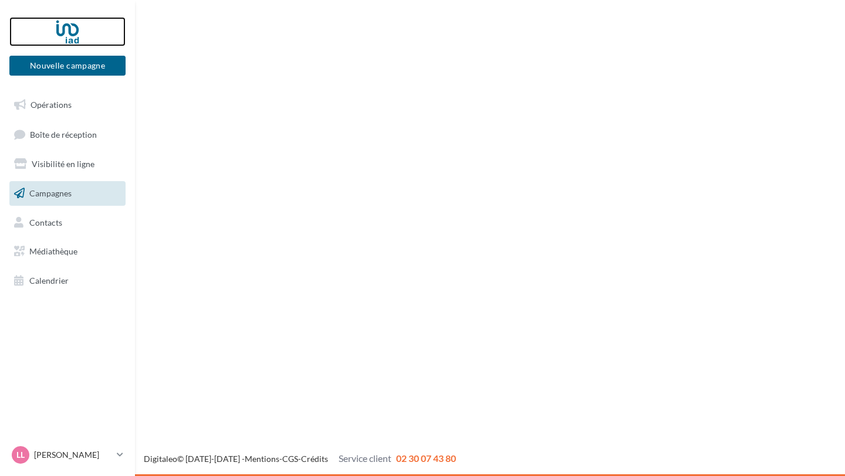
click at [71, 31] on div at bounding box center [68, 31] width 94 height 29
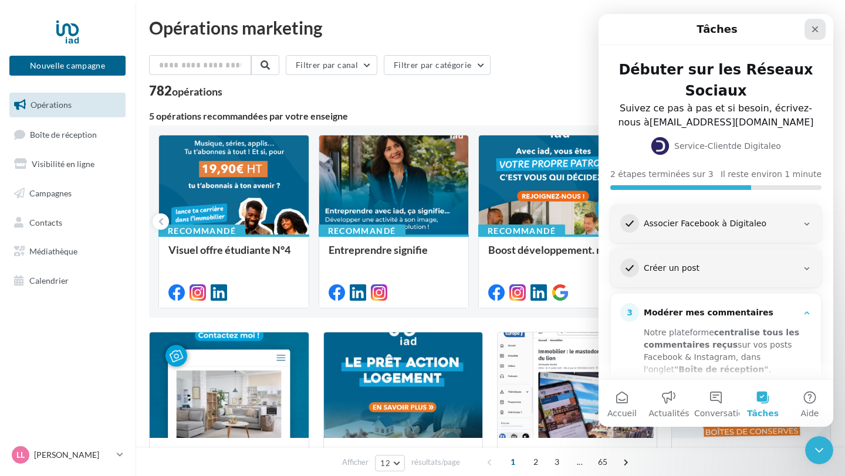
click at [818, 25] on icon "Fermer" at bounding box center [814, 29] width 9 height 9
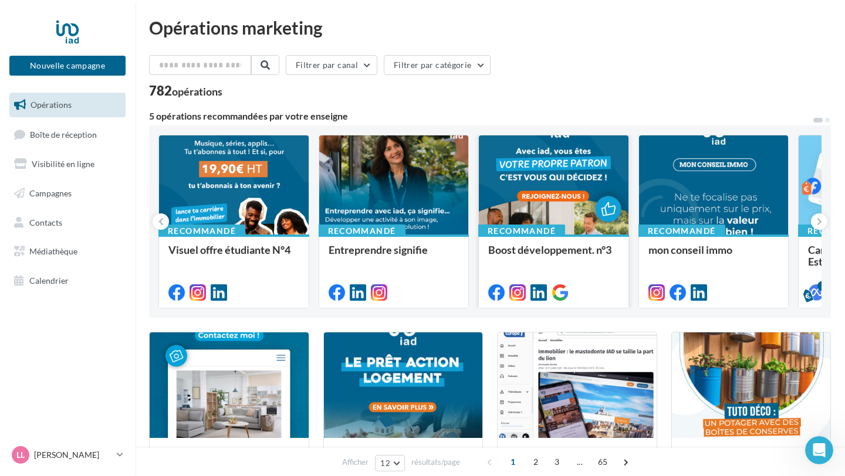
click at [556, 215] on div at bounding box center [554, 186] width 150 height 100
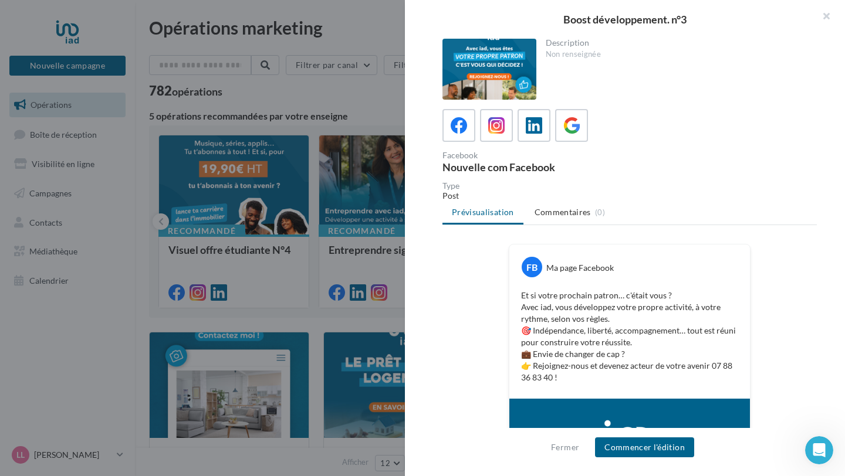
click at [493, 143] on div "Facebook Nouvelle com Facebook" at bounding box center [629, 140] width 374 height 63
click at [496, 129] on icon at bounding box center [496, 125] width 17 height 17
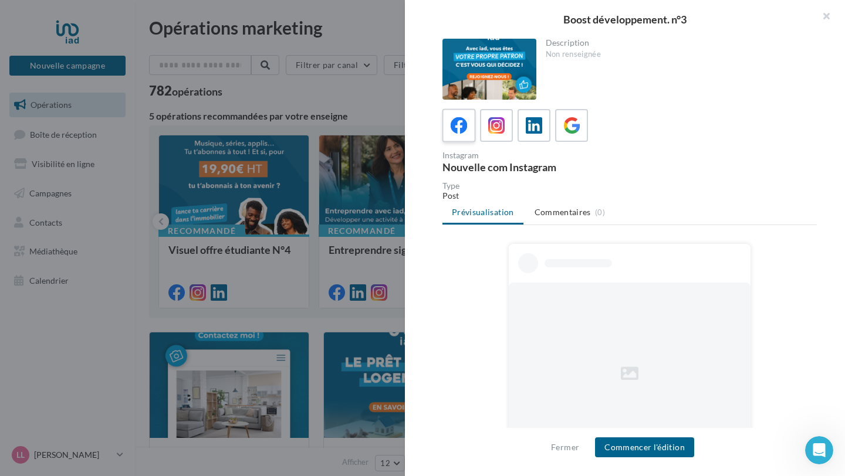
click at [462, 127] on icon at bounding box center [459, 125] width 17 height 17
click at [503, 136] on label at bounding box center [495, 125] width 33 height 33
click at [543, 134] on div at bounding box center [534, 126] width 22 height 22
click at [580, 127] on div at bounding box center [572, 126] width 22 height 22
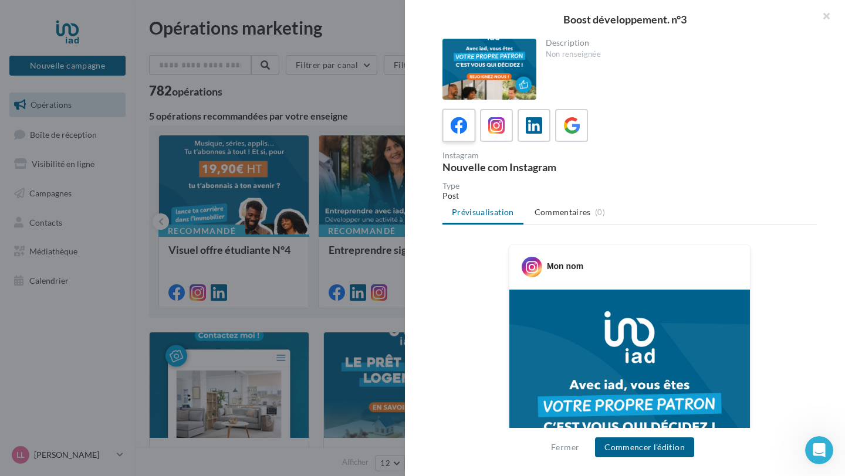
click at [461, 127] on icon at bounding box center [459, 125] width 17 height 17
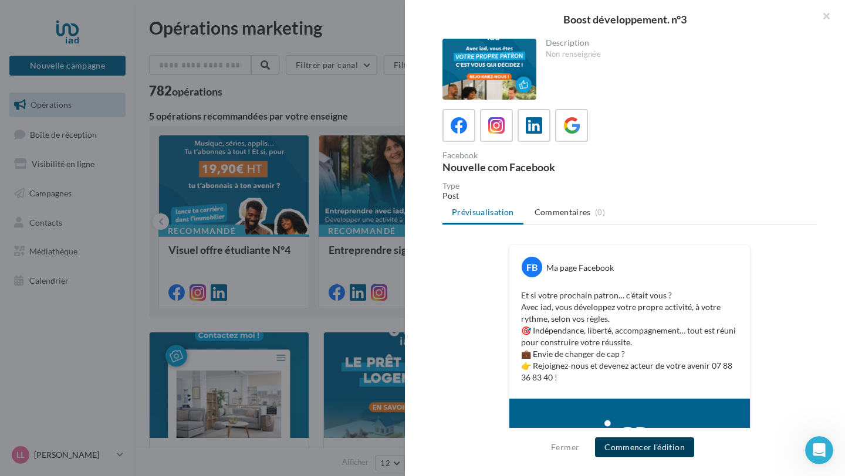
click at [662, 448] on button "Commencer l'édition" at bounding box center [644, 448] width 99 height 20
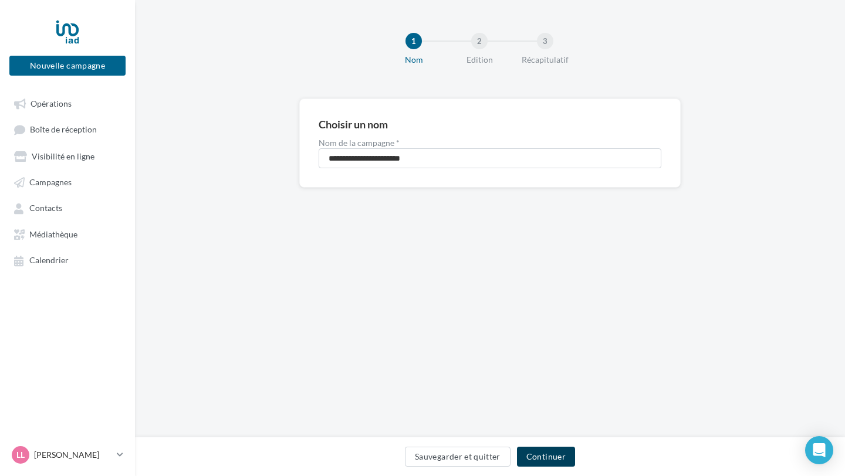
click at [545, 451] on button "Continuer" at bounding box center [546, 457] width 58 height 20
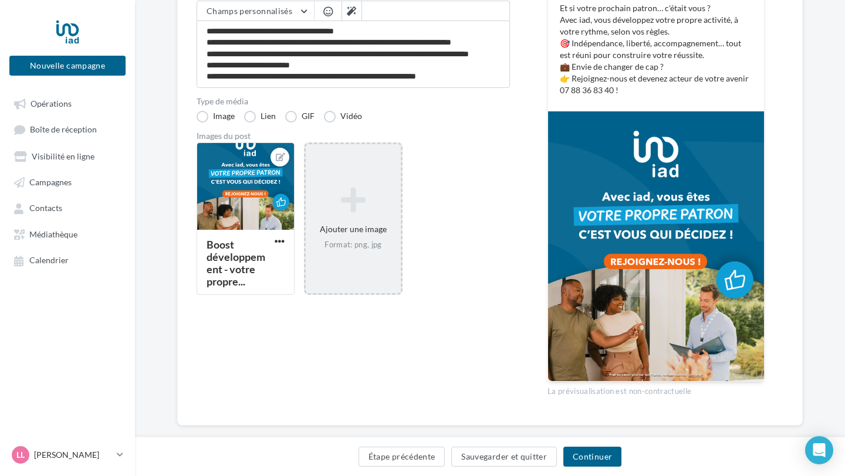
scroll to position [193, 0]
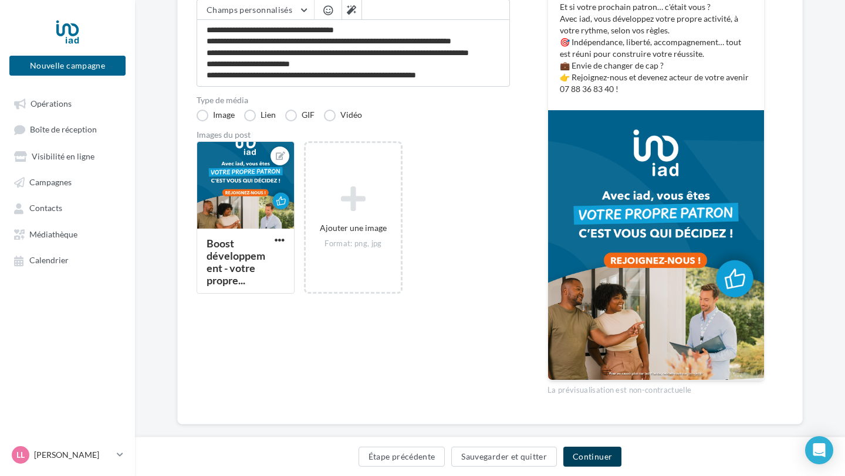
click at [597, 460] on button "Continuer" at bounding box center [592, 457] width 58 height 20
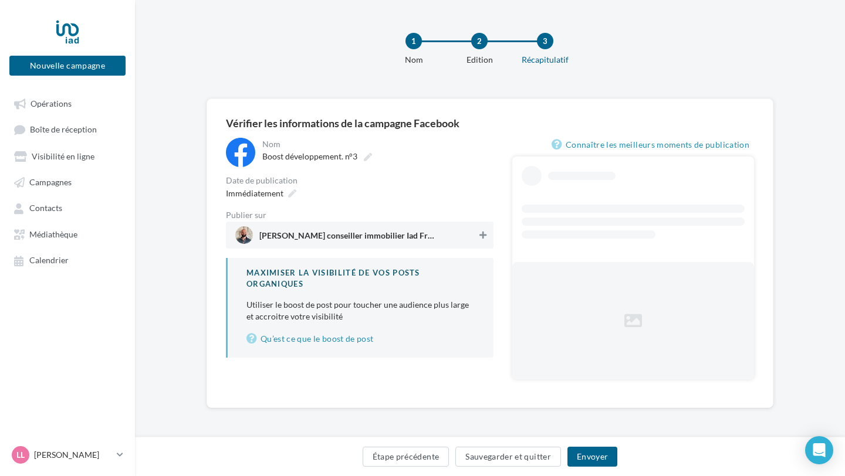
click at [482, 236] on icon at bounding box center [482, 235] width 7 height 8
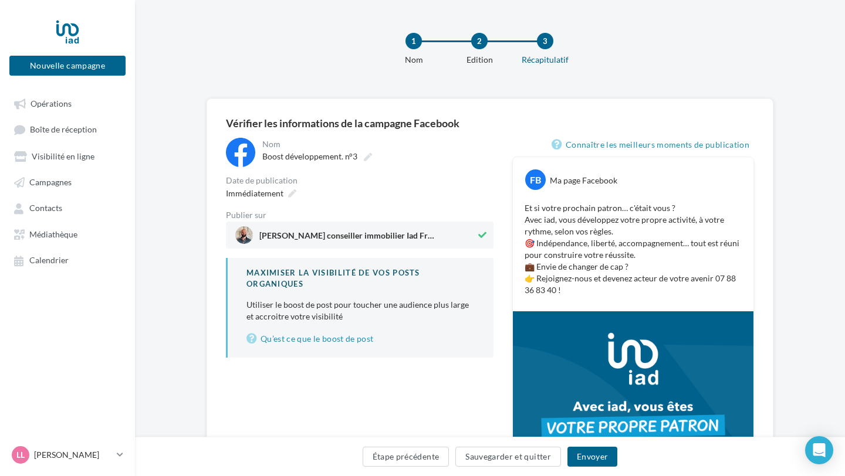
click at [416, 236] on span "[PERSON_NAME] conseiller immobilier Iad France" at bounding box center [347, 238] width 176 height 13
click at [239, 235] on div at bounding box center [244, 235] width 18 height 18
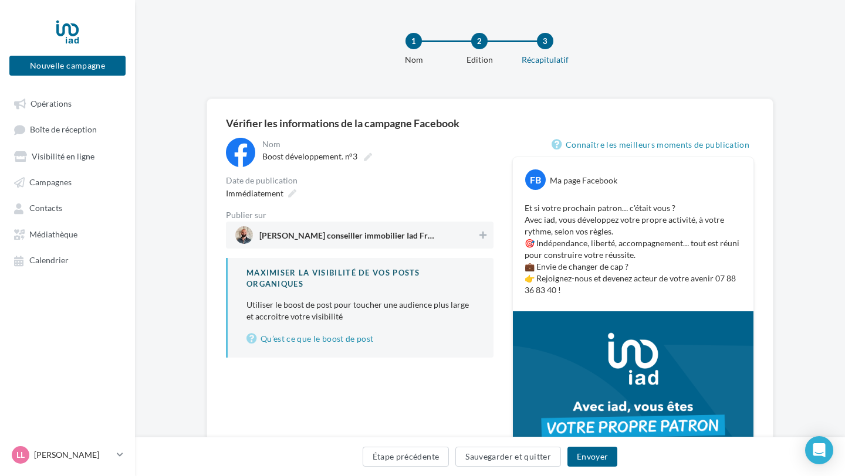
click at [239, 235] on div at bounding box center [244, 235] width 18 height 18
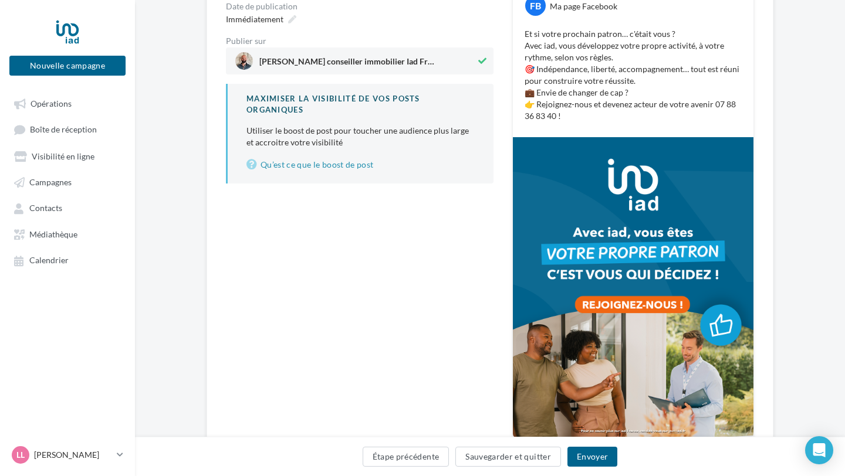
scroll to position [177, 0]
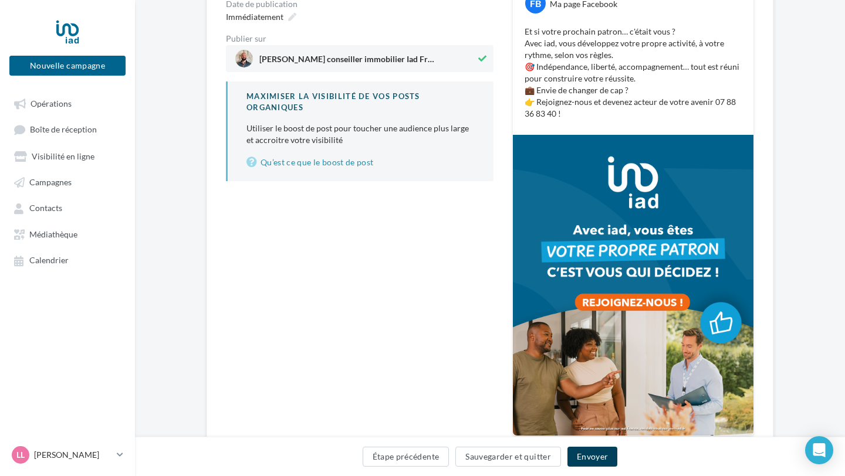
click at [593, 453] on button "Envoyer" at bounding box center [592, 457] width 50 height 20
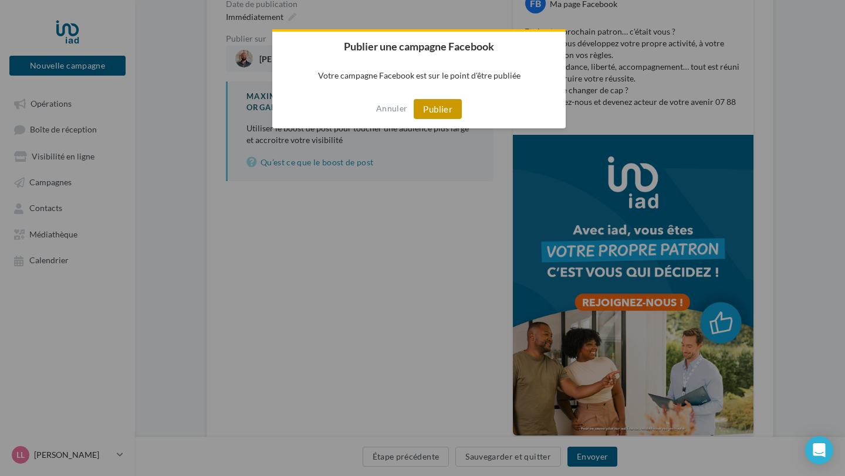
click at [445, 101] on button "Publier" at bounding box center [438, 109] width 48 height 20
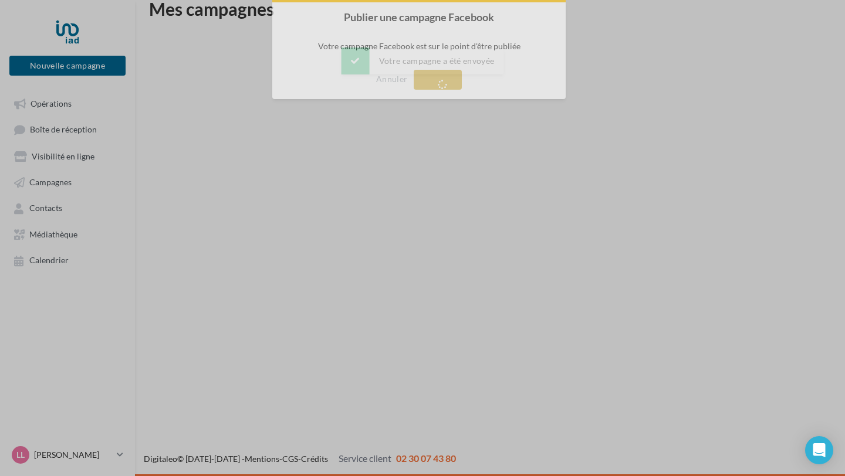
scroll to position [19, 0]
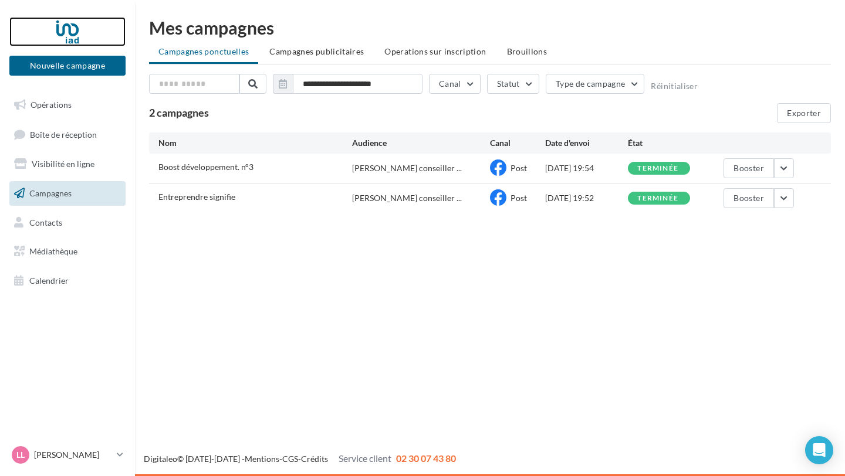
click at [69, 38] on div at bounding box center [68, 31] width 94 height 29
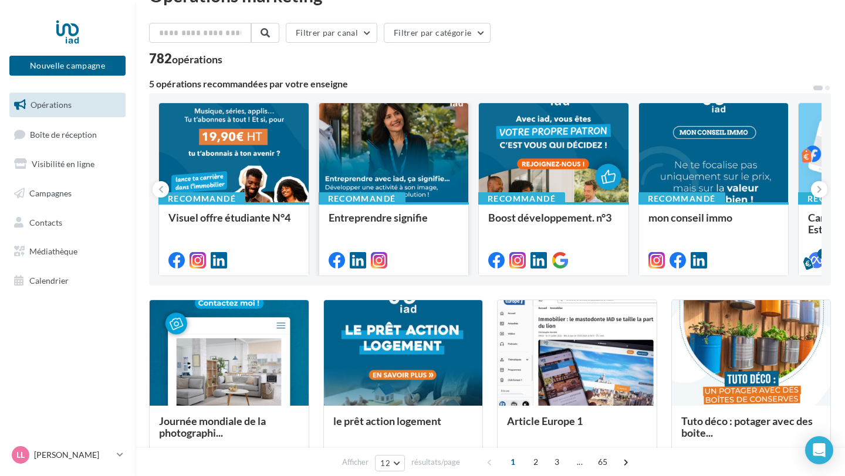
scroll to position [33, 0]
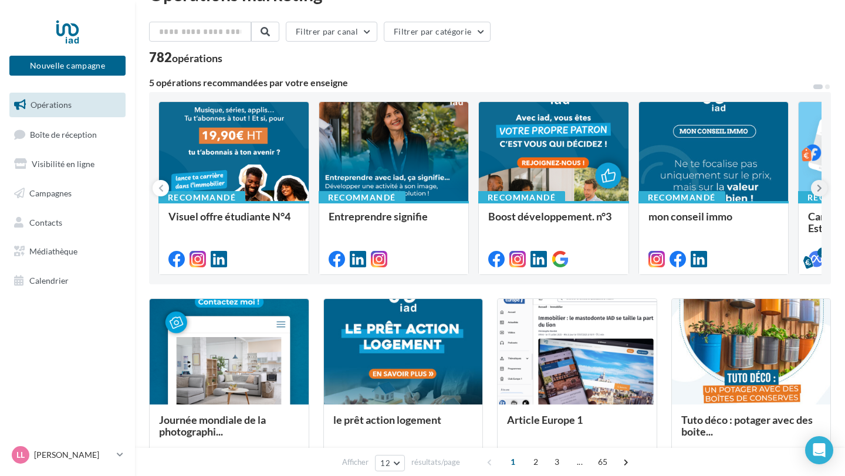
click at [821, 192] on icon at bounding box center [819, 188] width 5 height 12
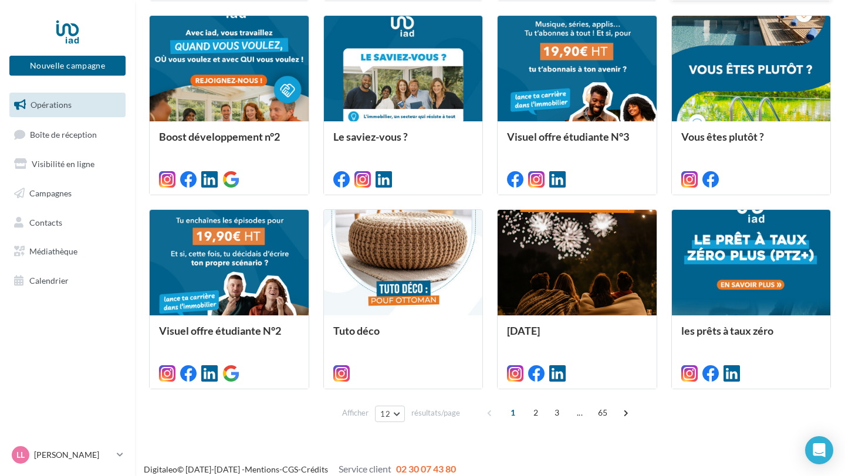
scroll to position [522, 0]
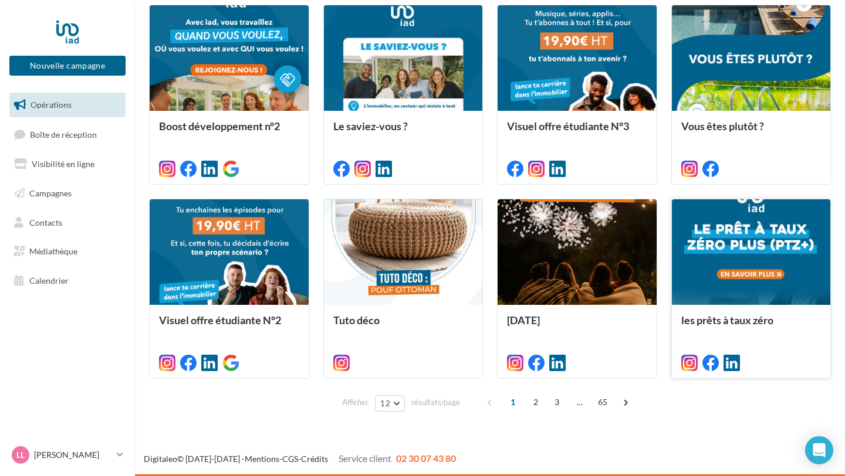
click at [756, 251] on div at bounding box center [751, 252] width 159 height 107
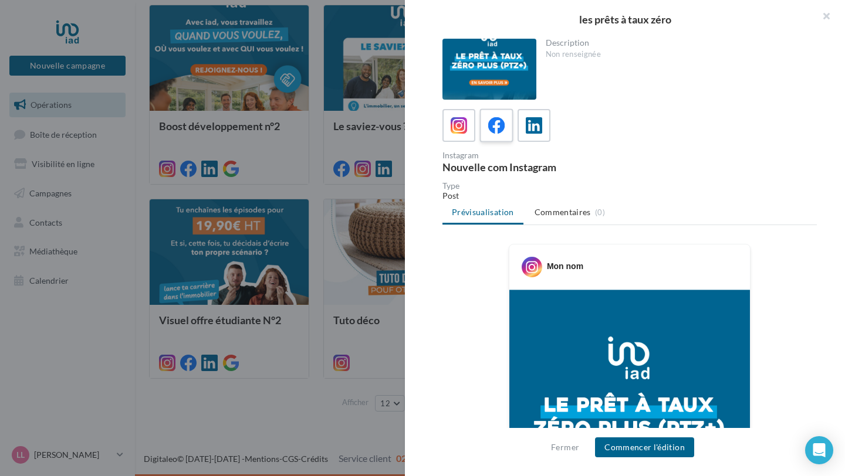
click at [500, 128] on icon at bounding box center [496, 125] width 17 height 17
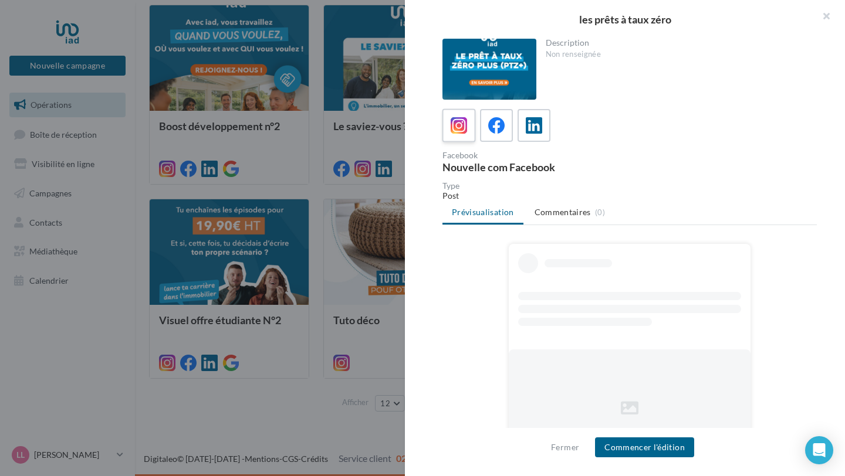
click at [453, 123] on icon at bounding box center [459, 125] width 17 height 17
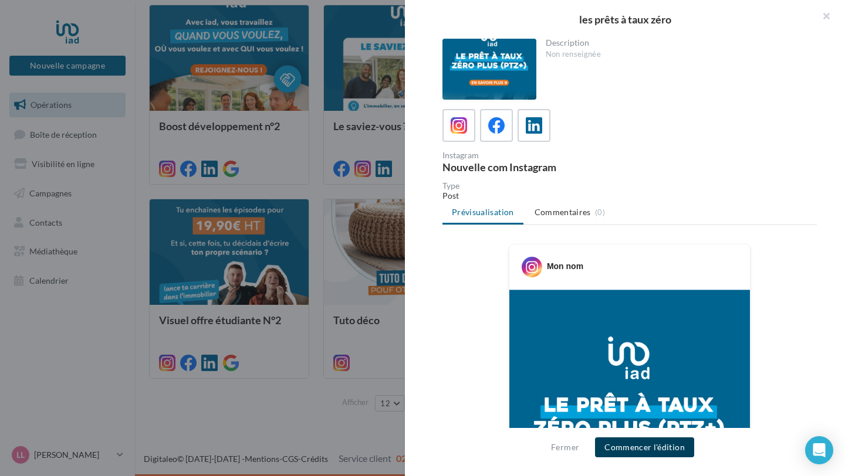
click at [663, 445] on button "Commencer l'édition" at bounding box center [644, 448] width 99 height 20
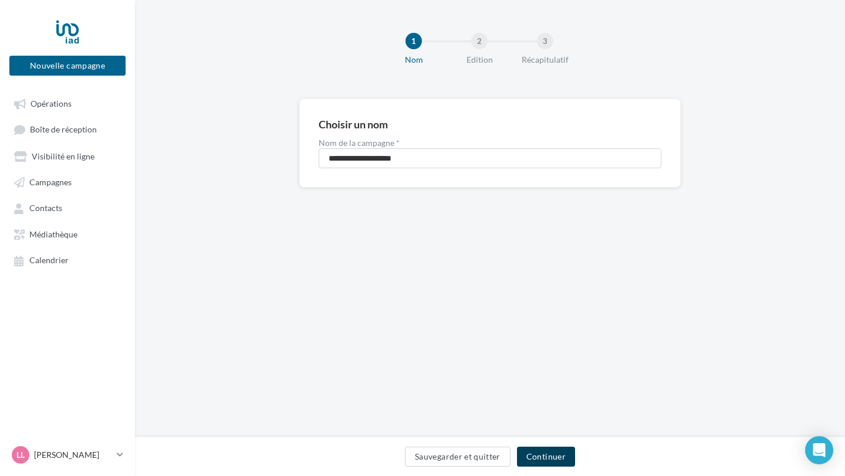
click at [544, 452] on button "Continuer" at bounding box center [546, 457] width 58 height 20
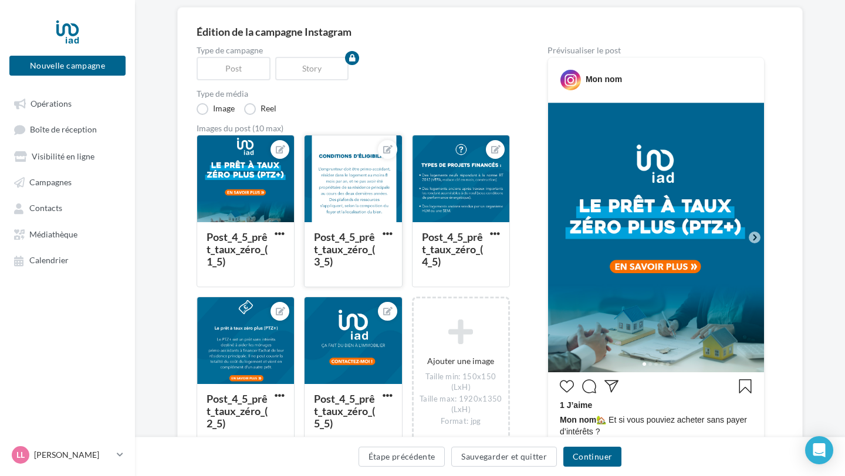
scroll to position [91, 0]
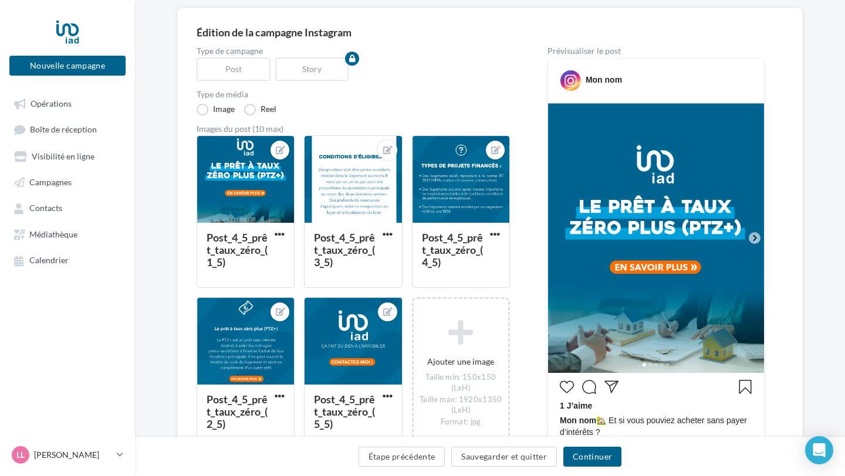
click at [740, 242] on img at bounding box center [656, 238] width 216 height 270
click at [756, 236] on icon at bounding box center [754, 238] width 11 height 11
click at [348, 190] on div at bounding box center [352, 180] width 97 height 88
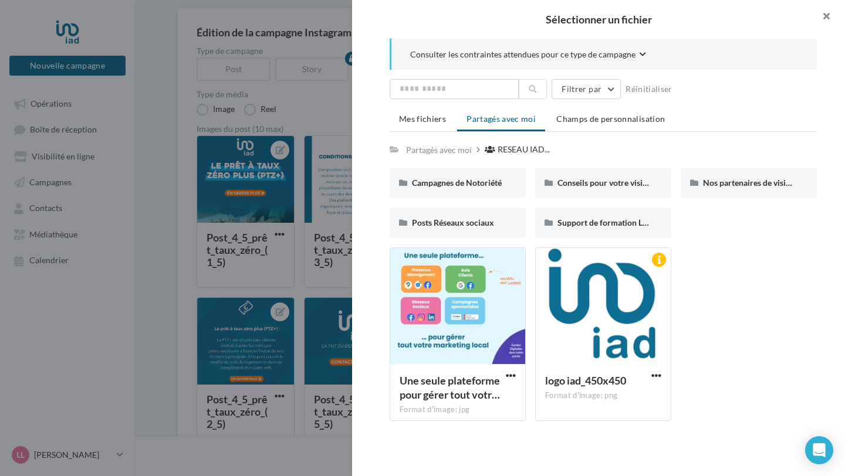
click at [828, 15] on button "button" at bounding box center [821, 17] width 47 height 35
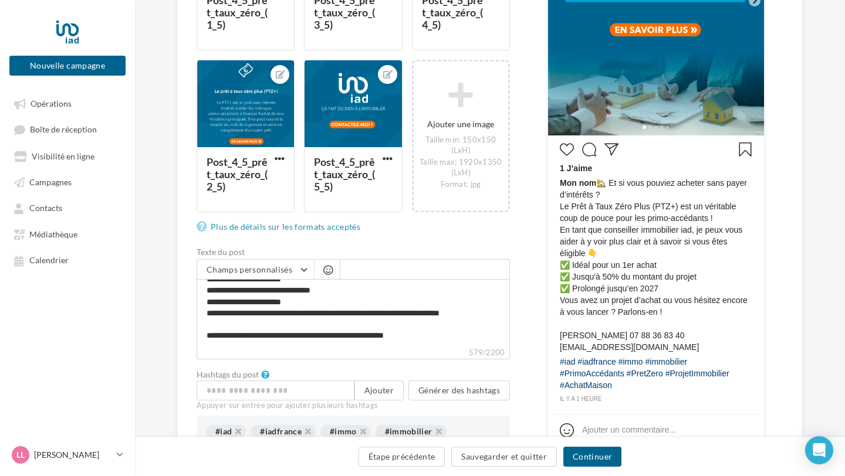
scroll to position [0, 0]
